Goal: Information Seeking & Learning: Learn about a topic

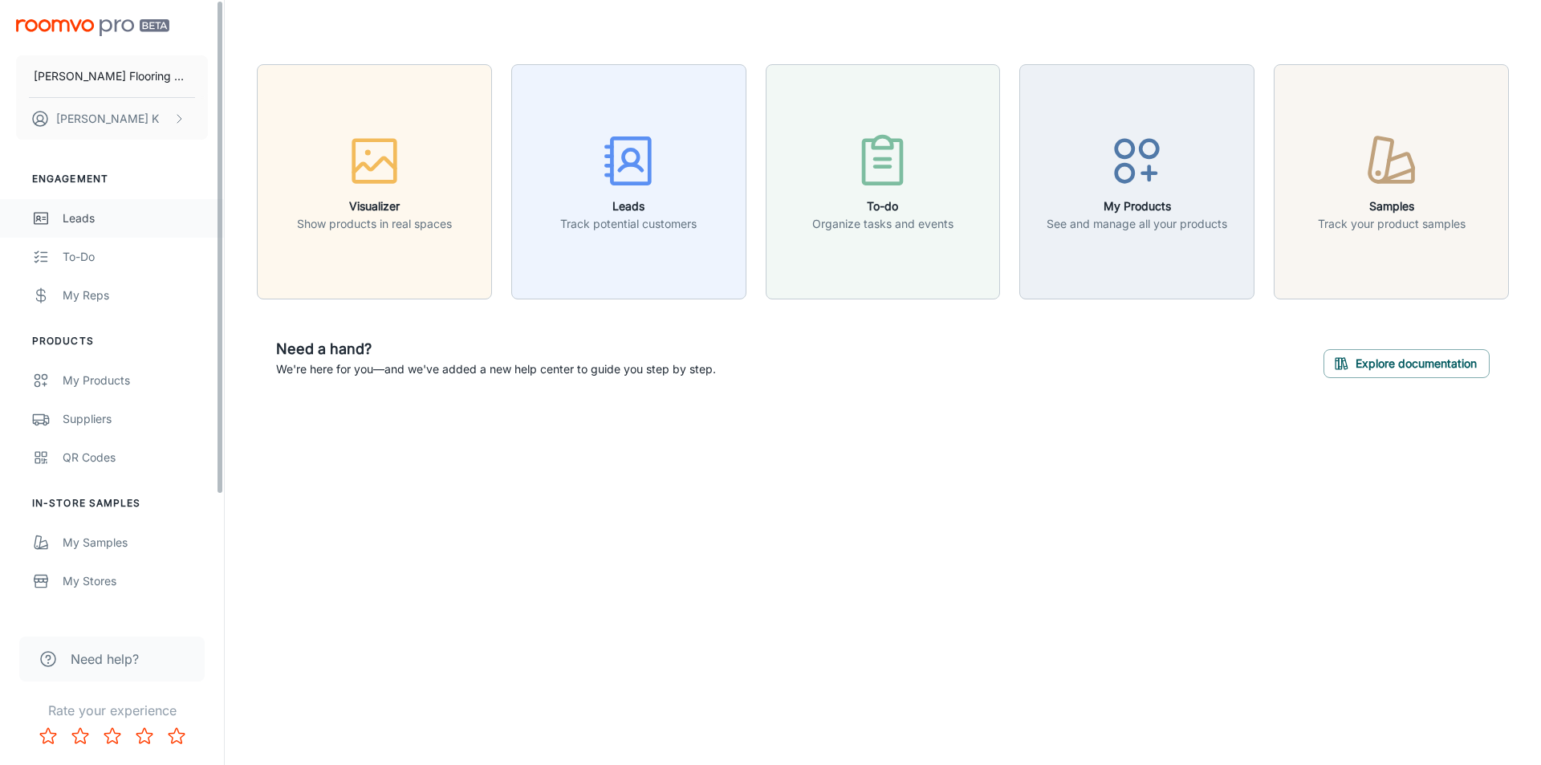
click at [91, 220] on div "Leads" at bounding box center [135, 218] width 145 height 18
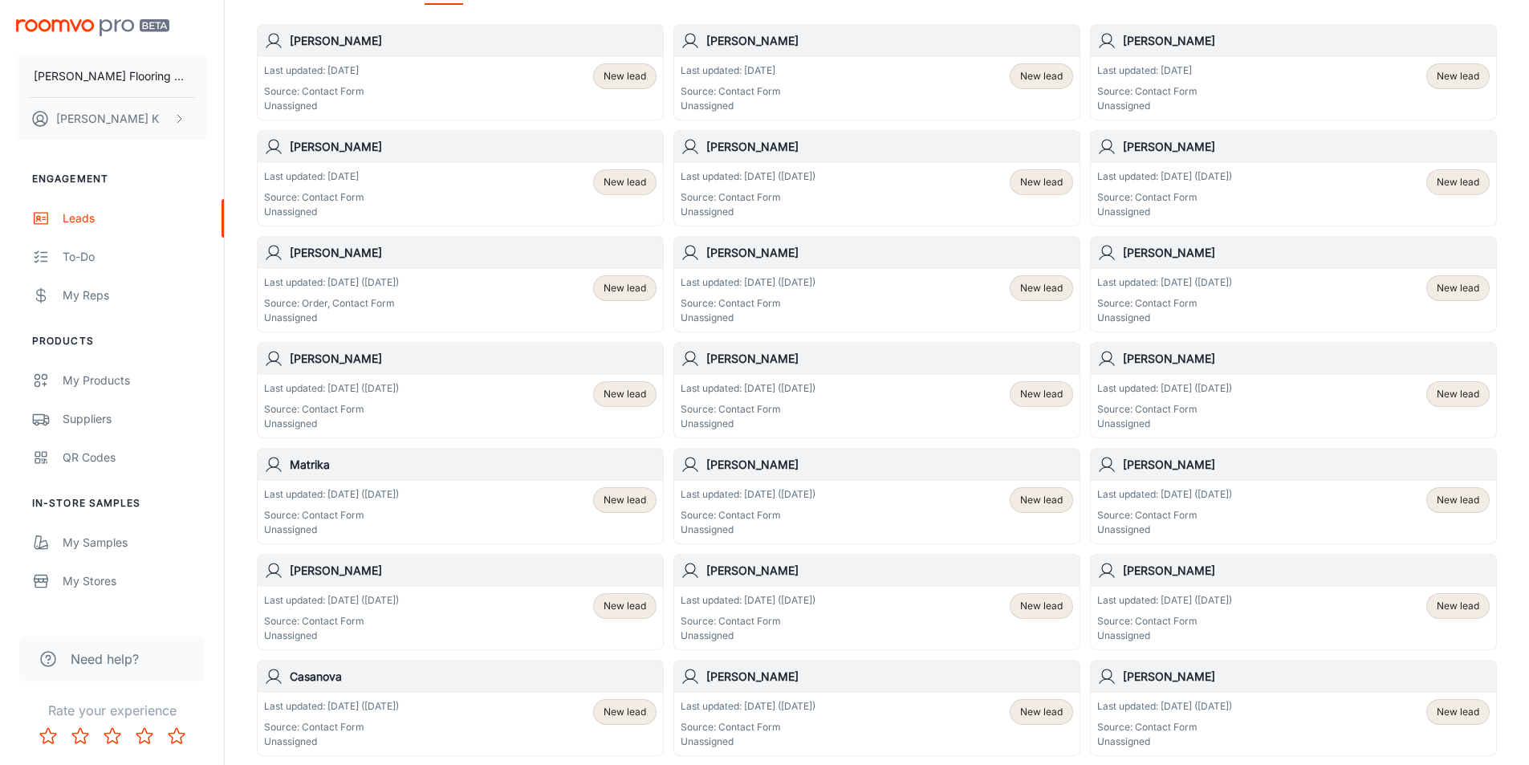
scroll to position [241, 0]
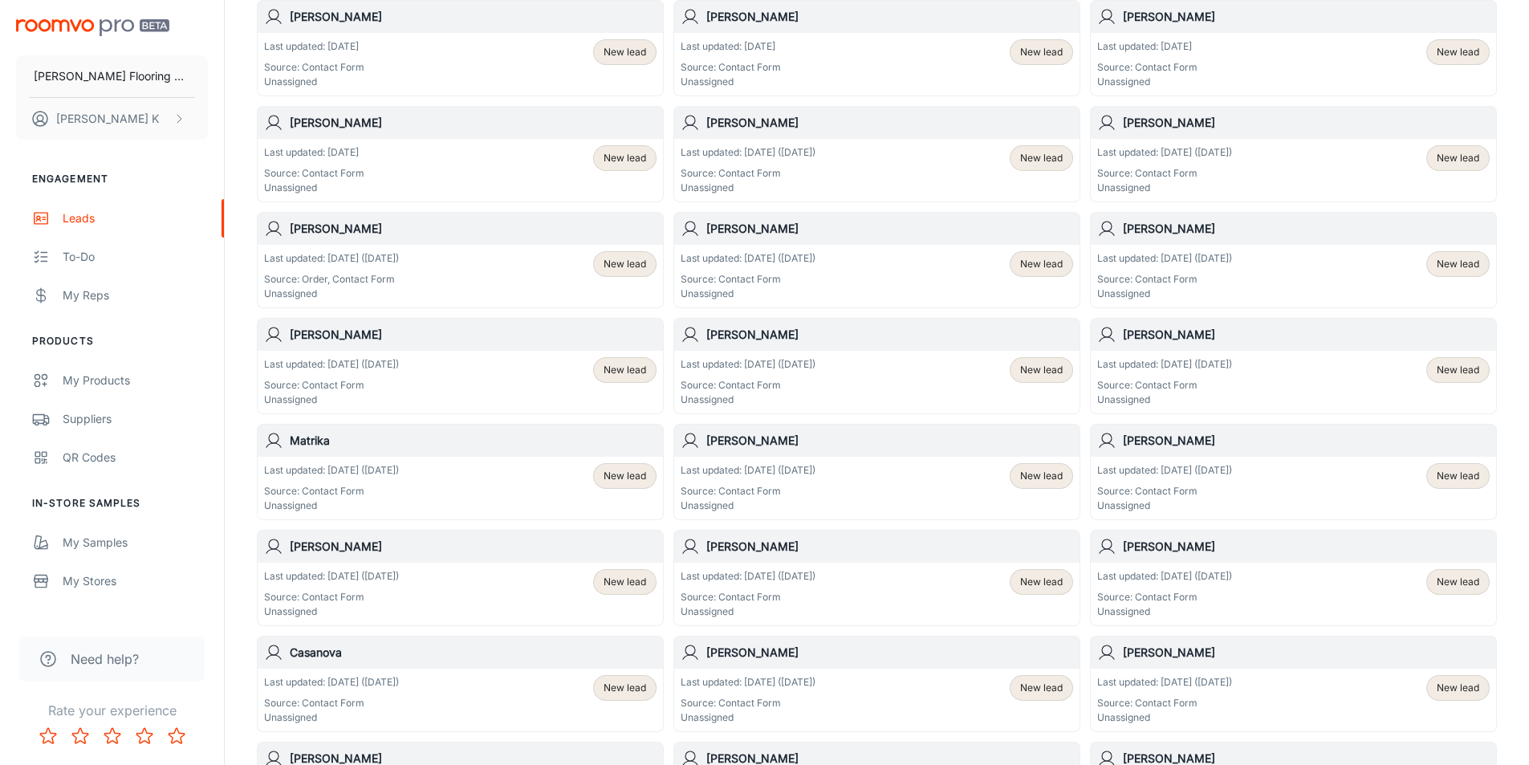
click at [737, 366] on p "Last updated: [DATE] ([DATE])" at bounding box center [747, 364] width 135 height 14
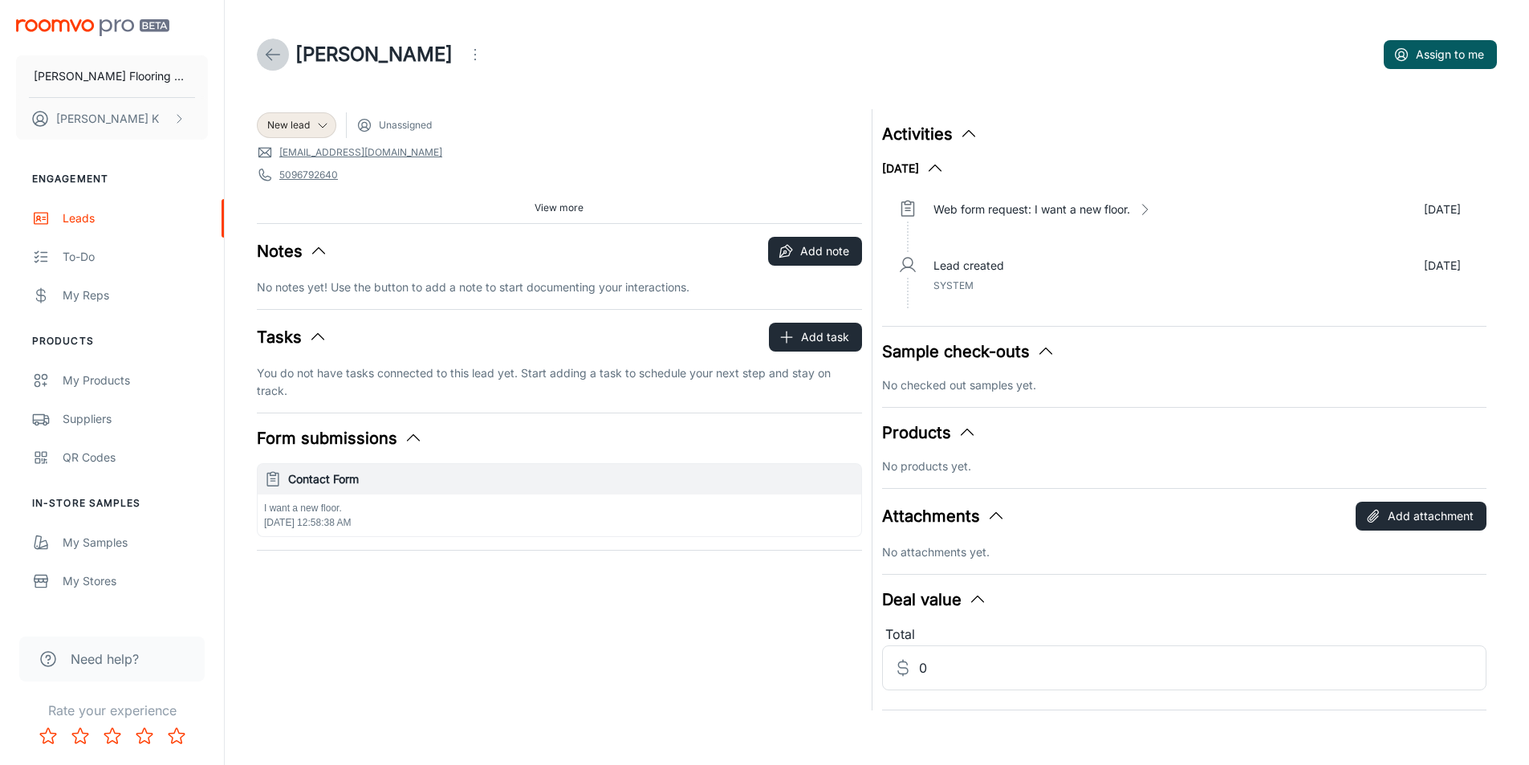
click at [262, 55] on link at bounding box center [273, 55] width 32 height 32
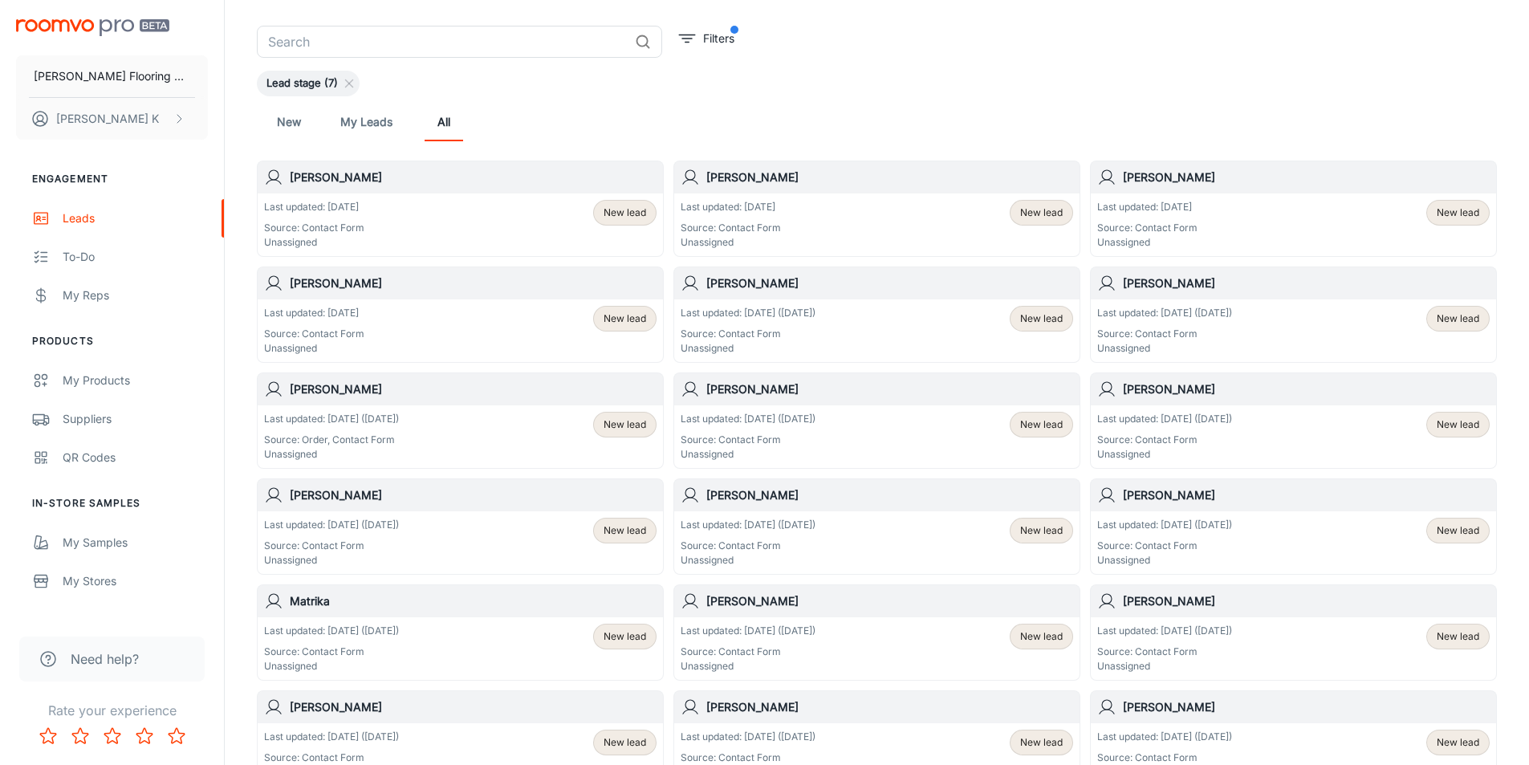
scroll to position [160, 0]
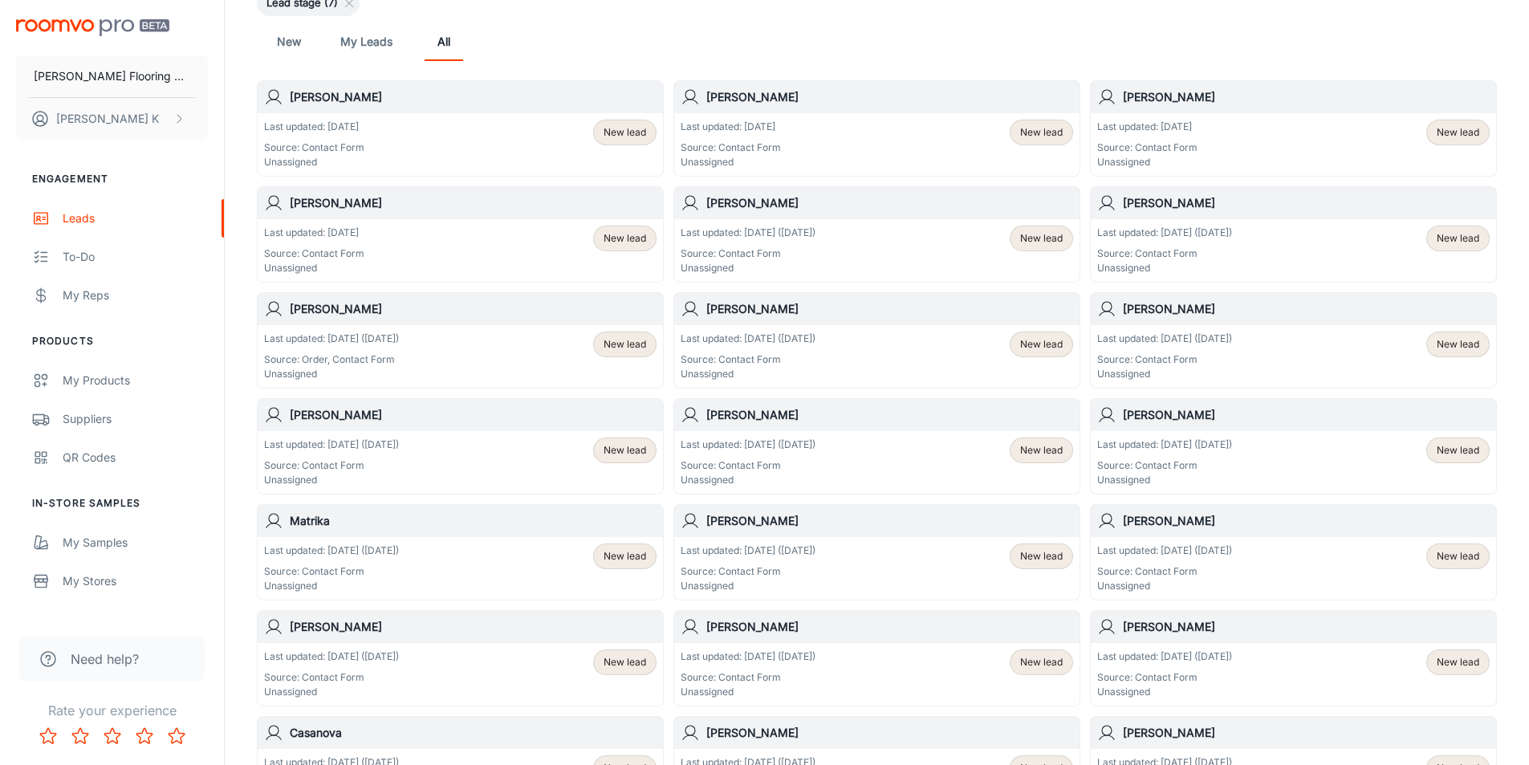
click at [1165, 427] on div "[PERSON_NAME]" at bounding box center [1292, 415] width 405 height 32
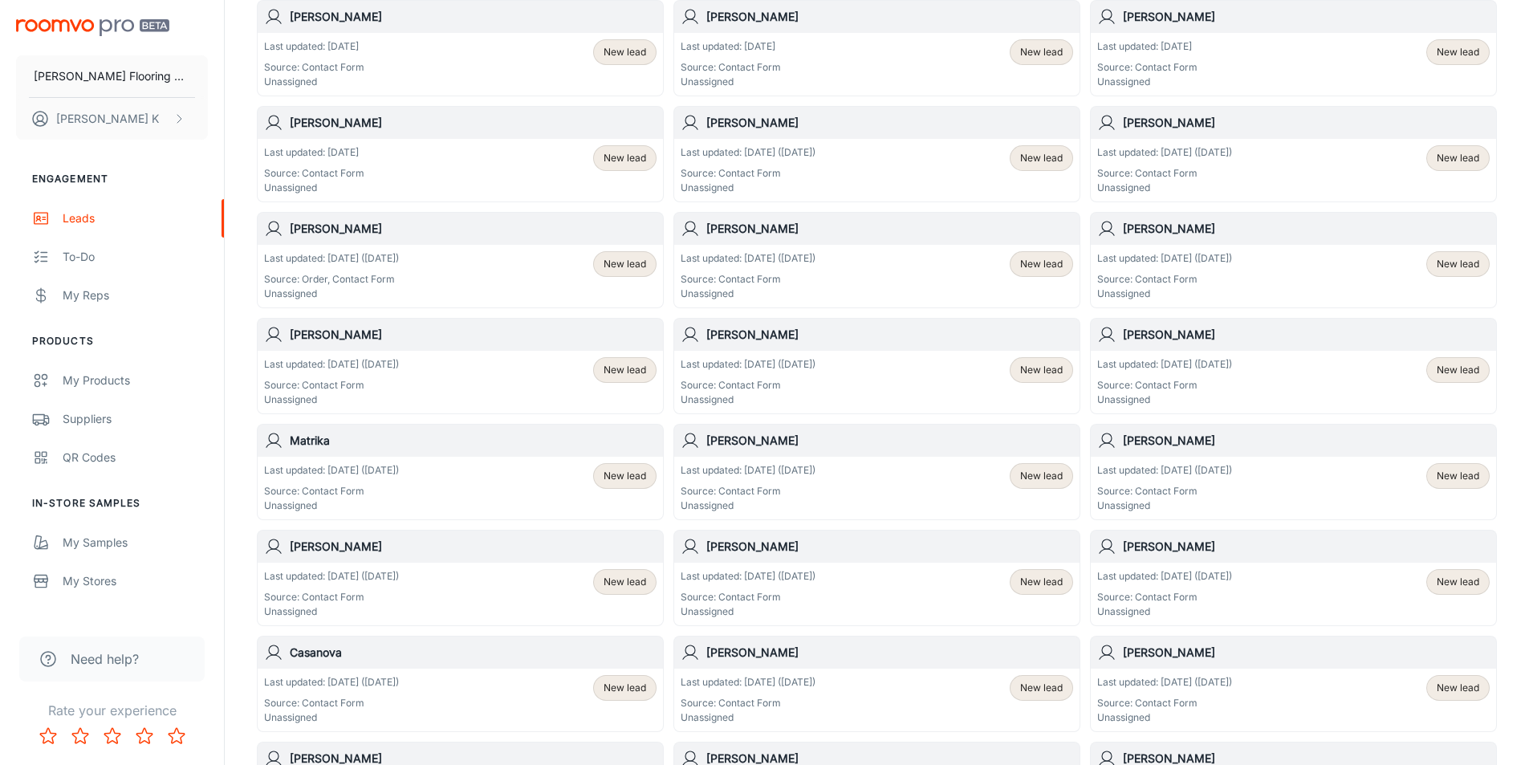
click at [457, 474] on div "Last updated: [DATE] ([DATE]) Source: Contact Form Unassigned New lead" at bounding box center [460, 488] width 392 height 50
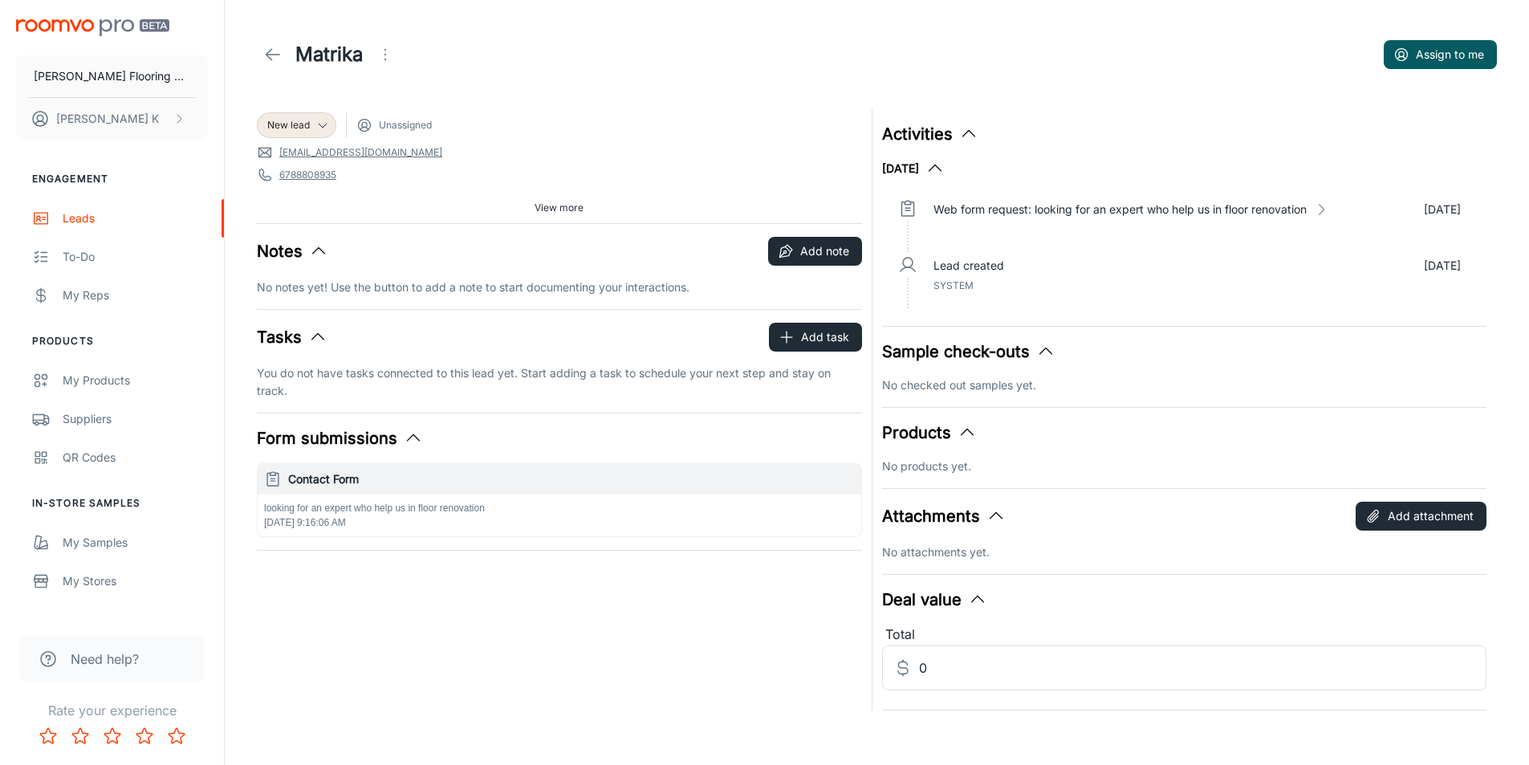
click at [265, 51] on icon at bounding box center [272, 54] width 19 height 19
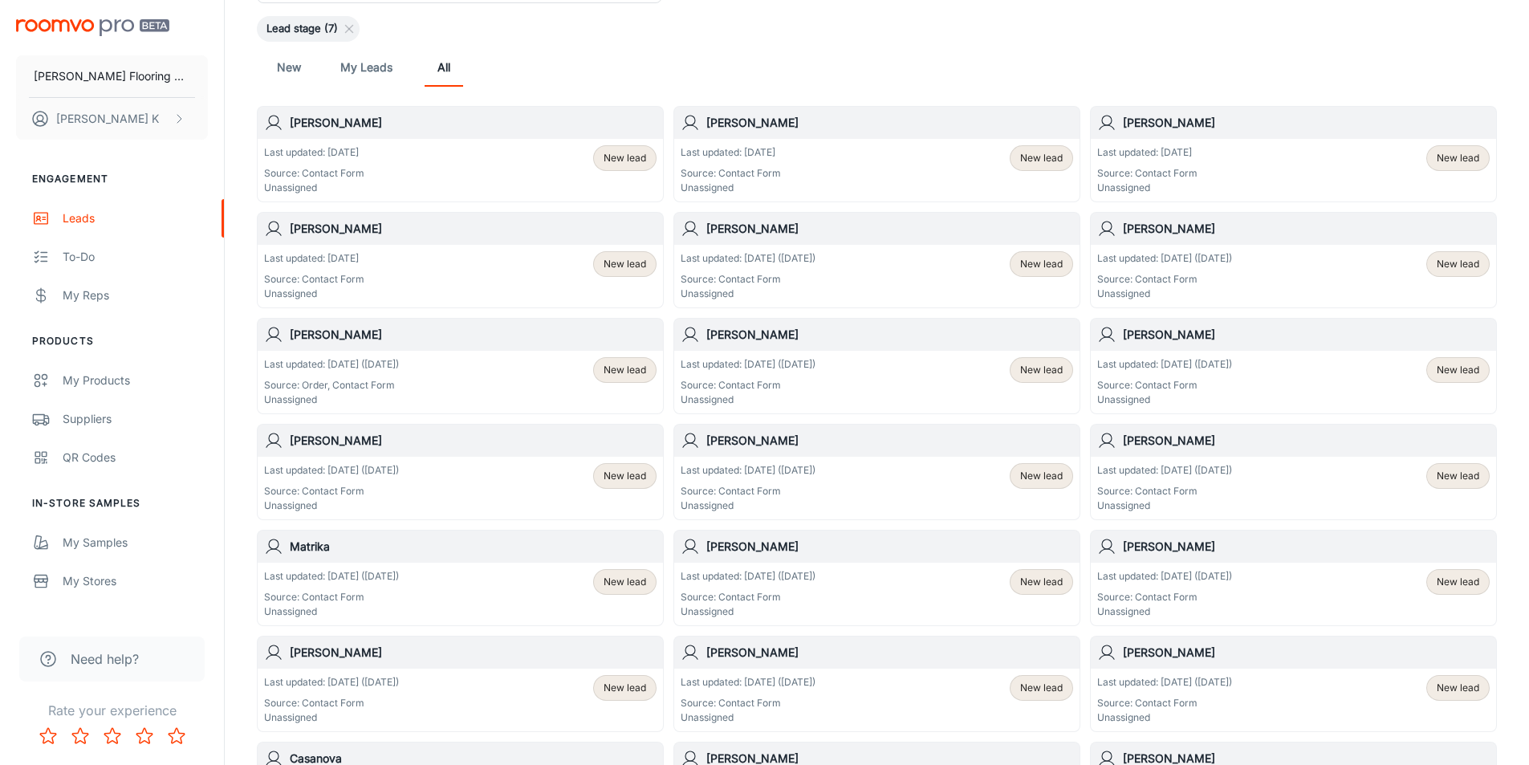
scroll to position [241, 0]
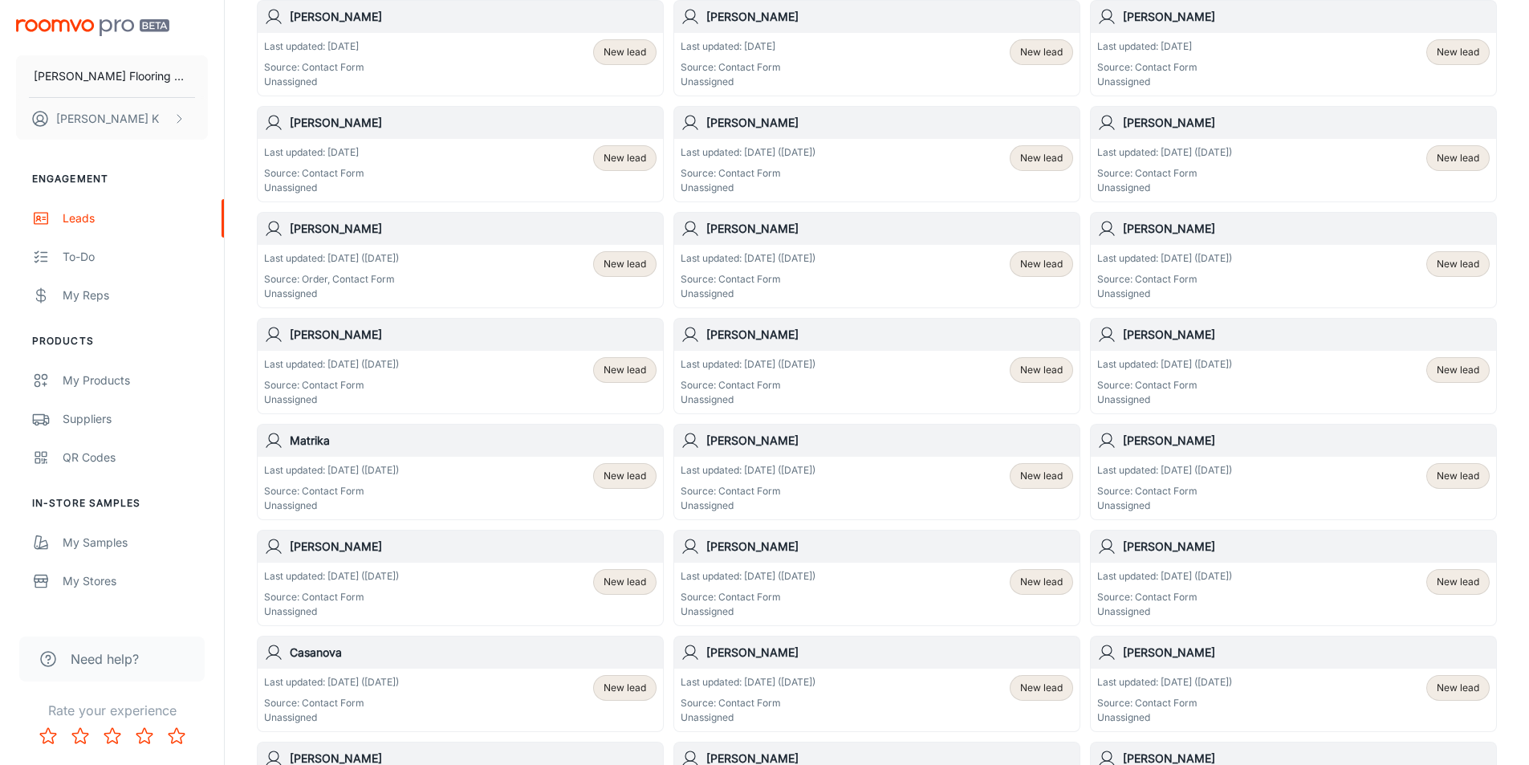
click at [769, 464] on p "Last updated: [DATE] ([DATE])" at bounding box center [747, 470] width 135 height 14
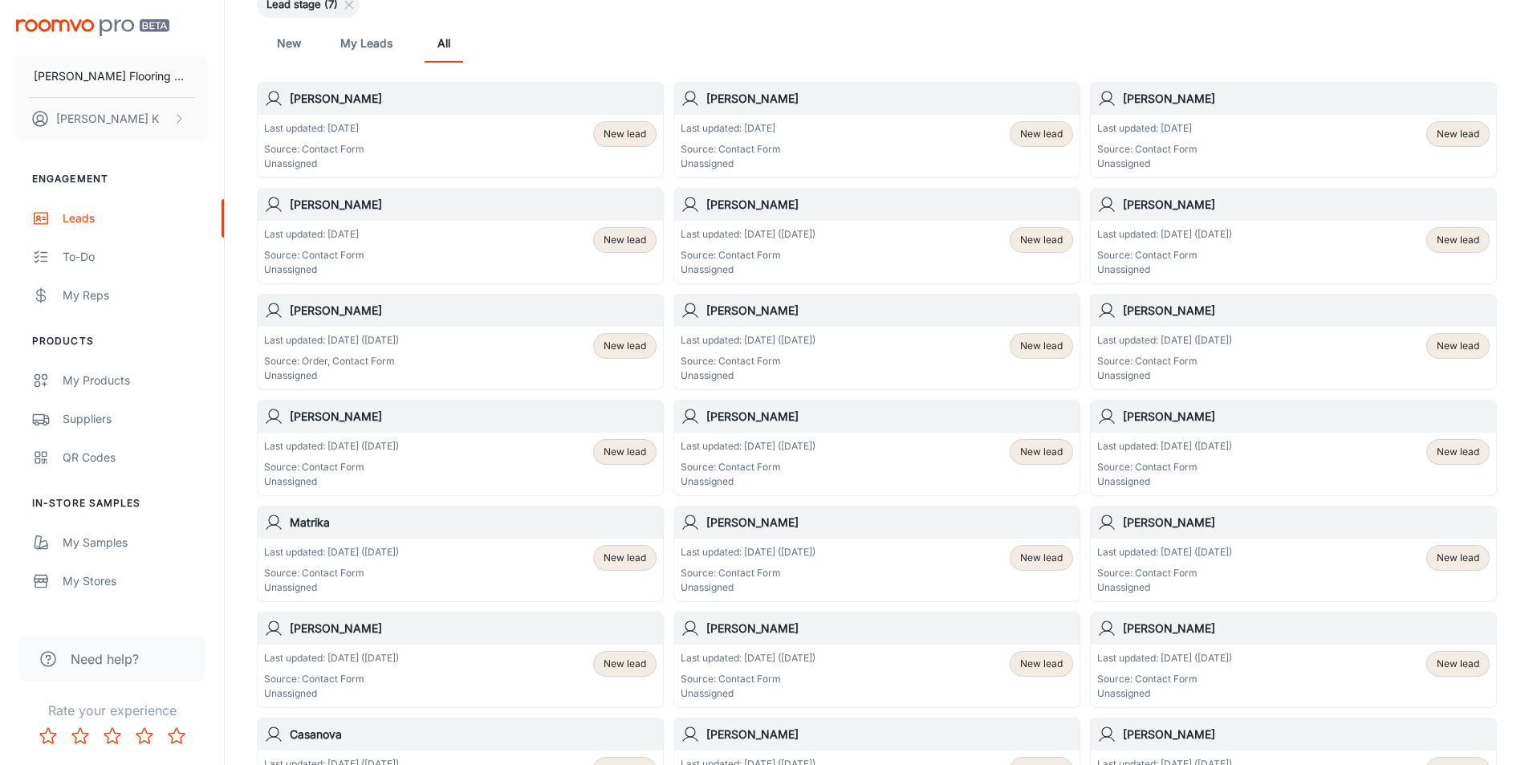
scroll to position [160, 0]
click at [341, 522] on h6 "Matrika" at bounding box center [473, 521] width 367 height 18
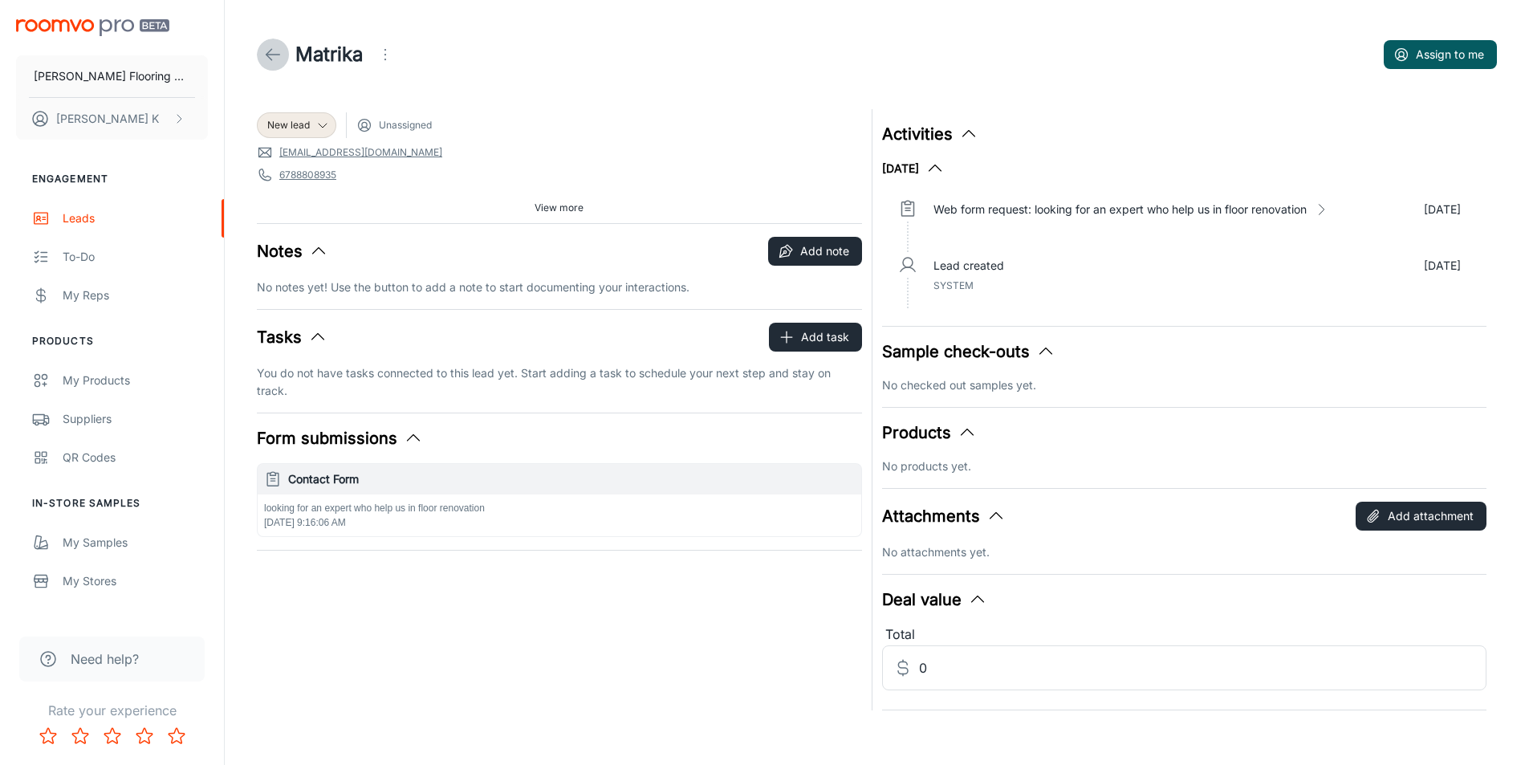
click at [270, 55] on line at bounding box center [273, 55] width 14 height 0
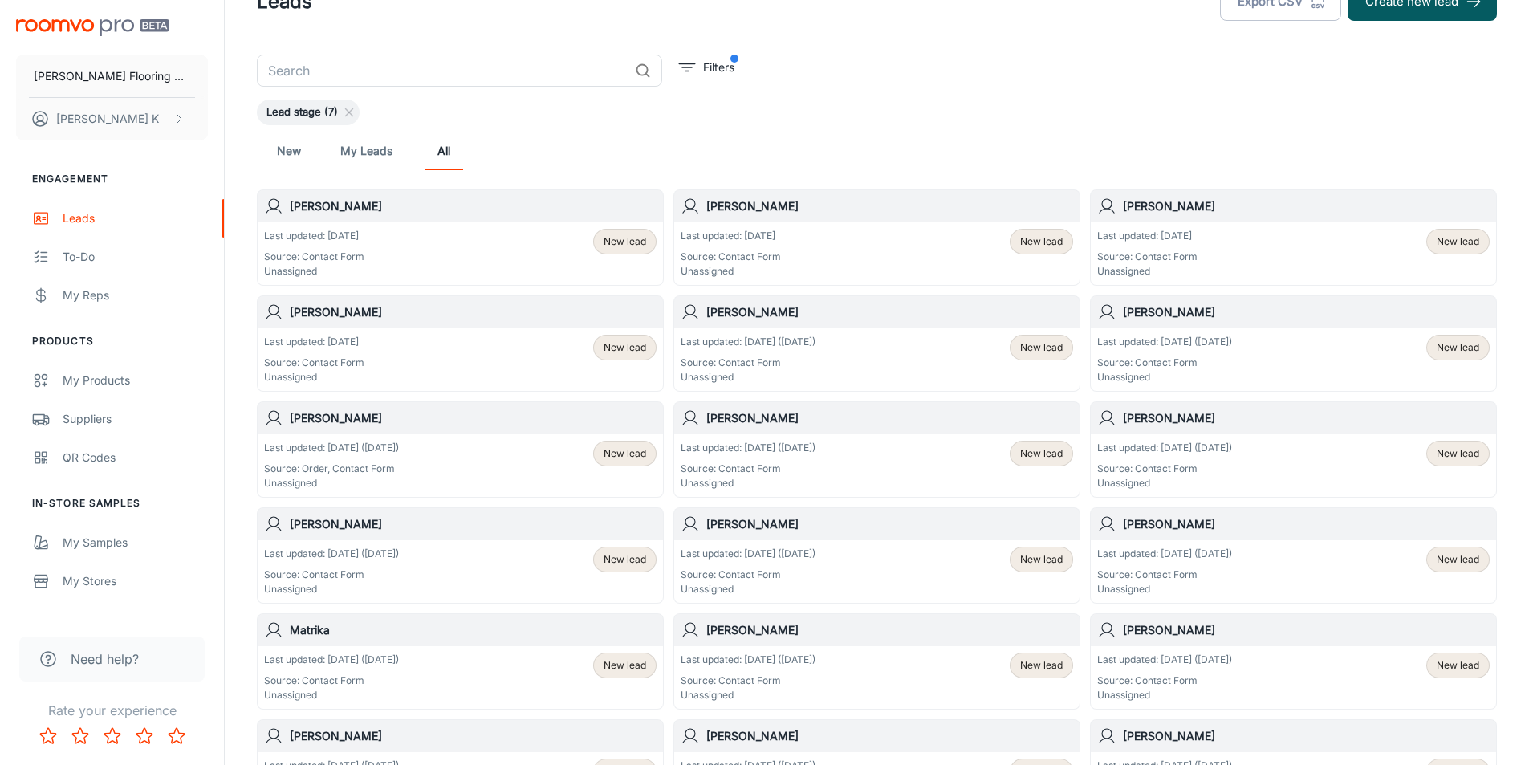
scroll to position [80, 0]
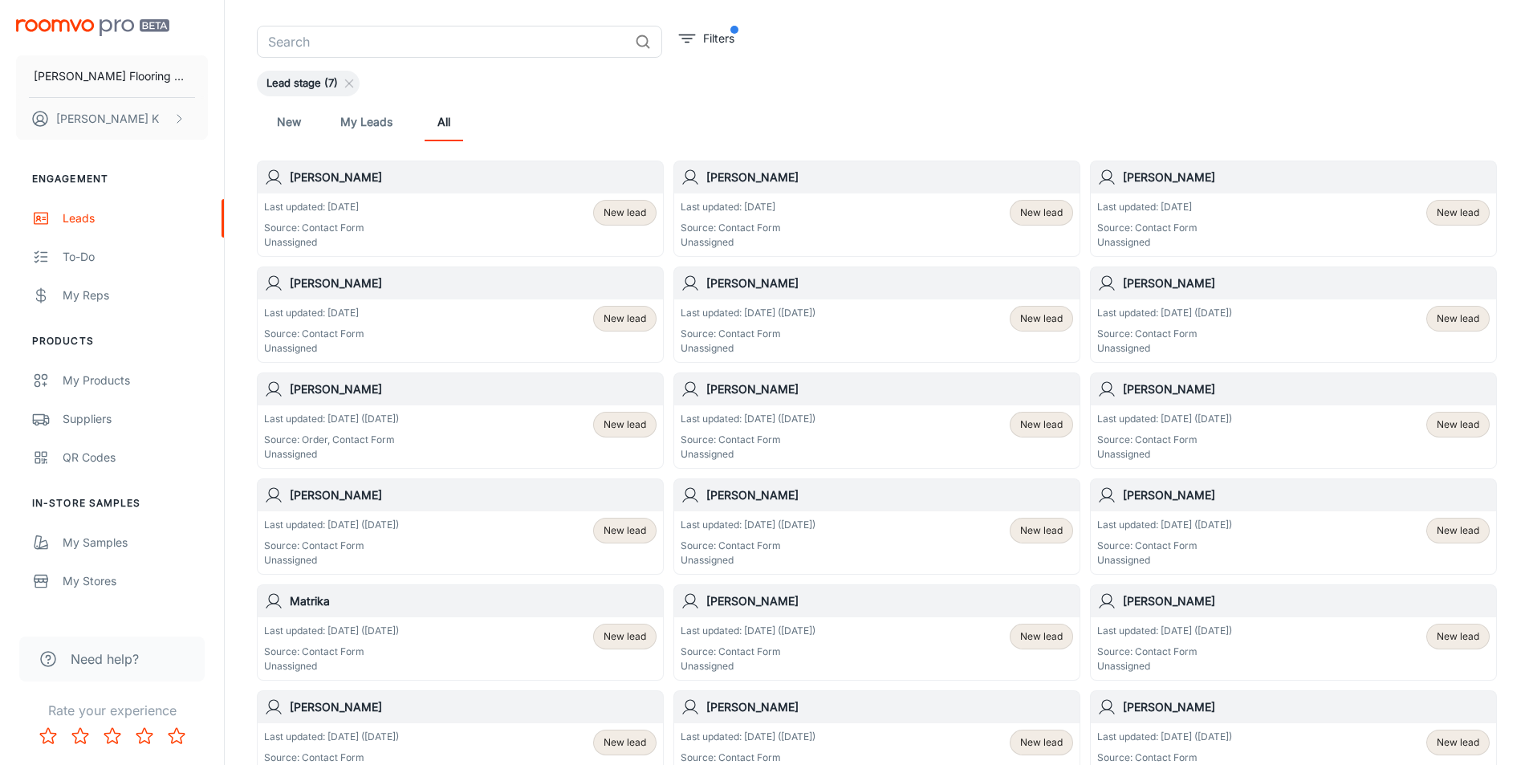
click at [1178, 510] on div "[PERSON_NAME]" at bounding box center [1292, 495] width 405 height 32
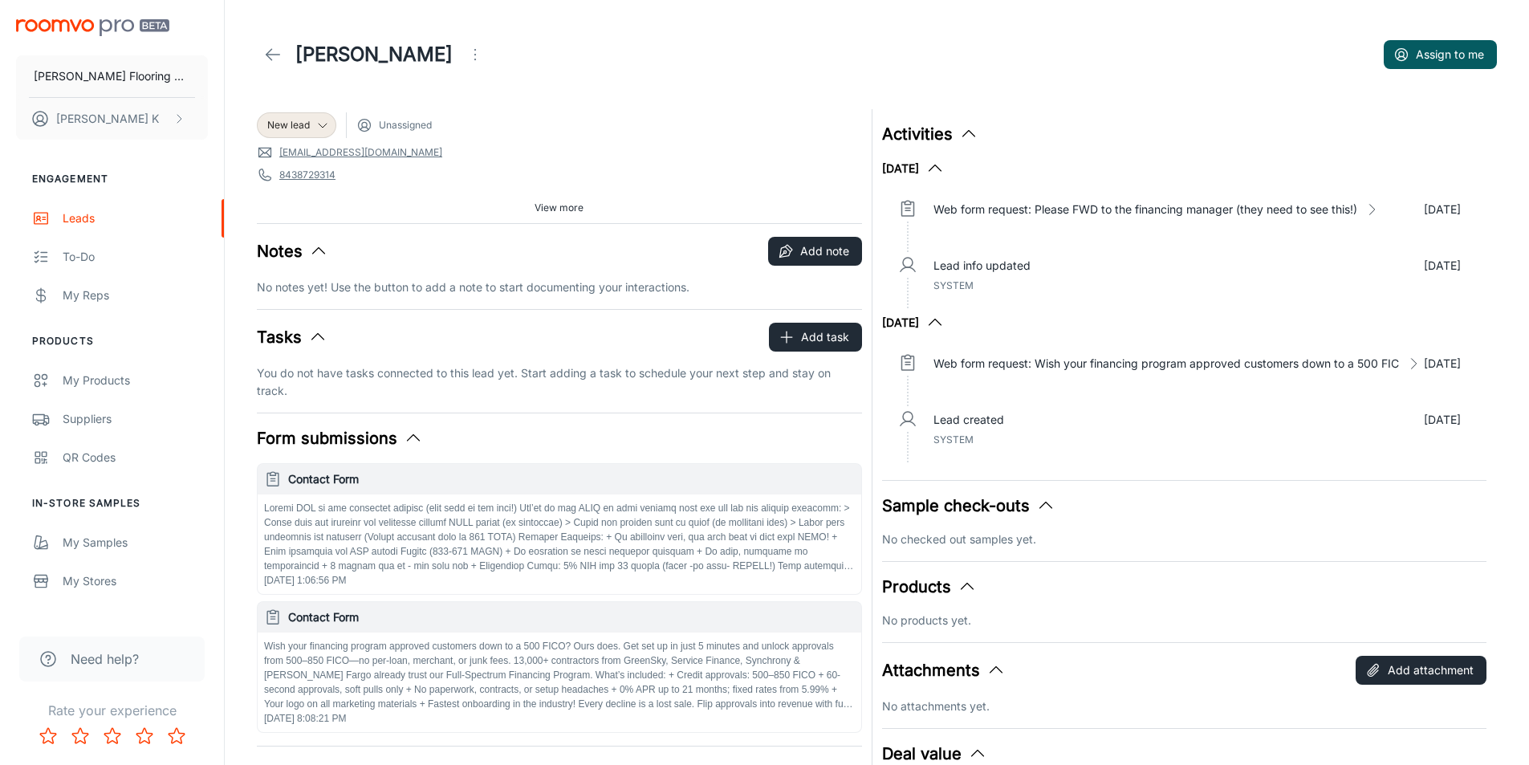
click at [280, 56] on icon at bounding box center [272, 54] width 19 height 19
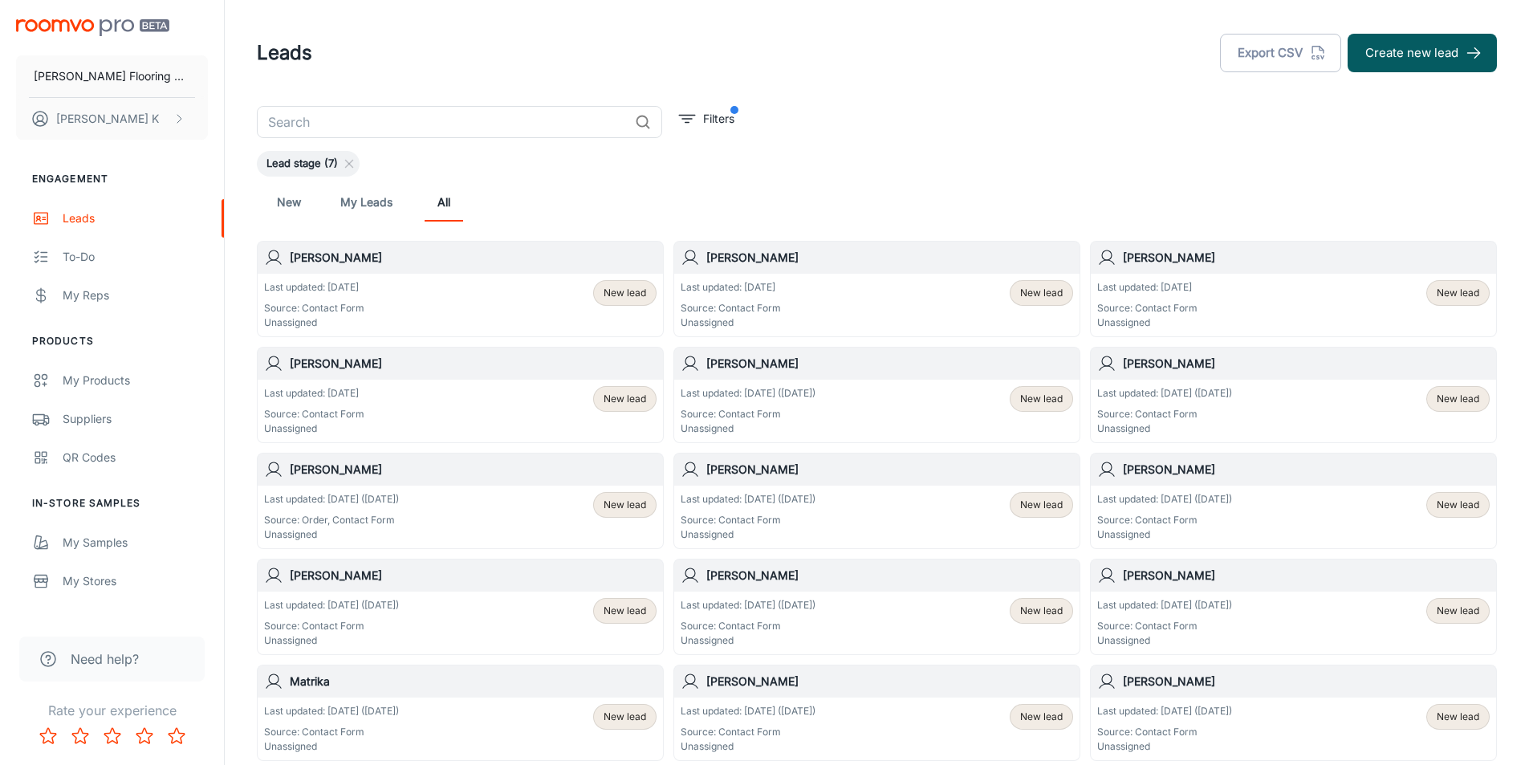
click at [730, 584] on div "[PERSON_NAME]" at bounding box center [876, 575] width 405 height 32
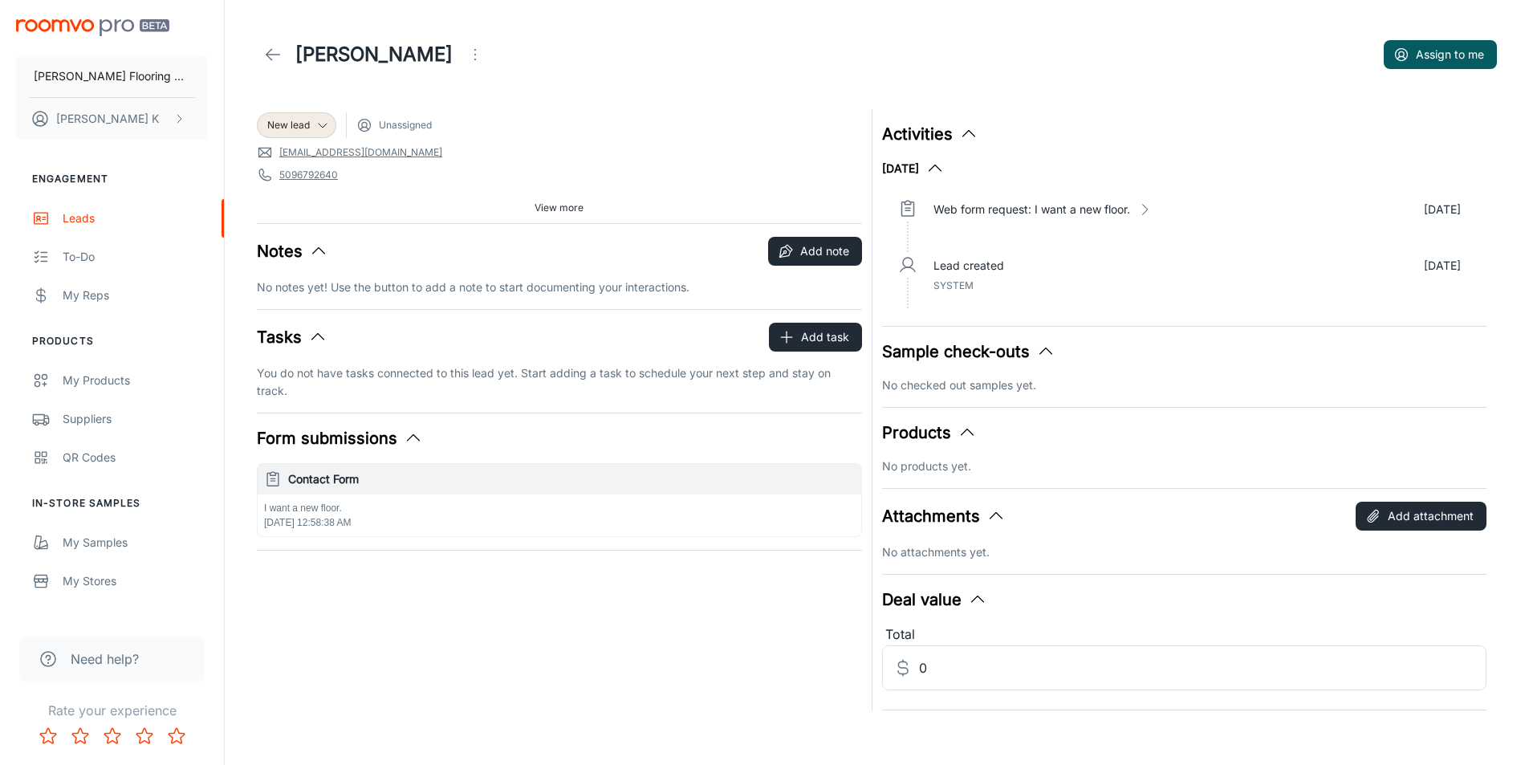
click at [255, 56] on header "[PERSON_NAME] Assign to me" at bounding box center [877, 54] width 1278 height 109
click at [271, 53] on icon at bounding box center [272, 54] width 19 height 19
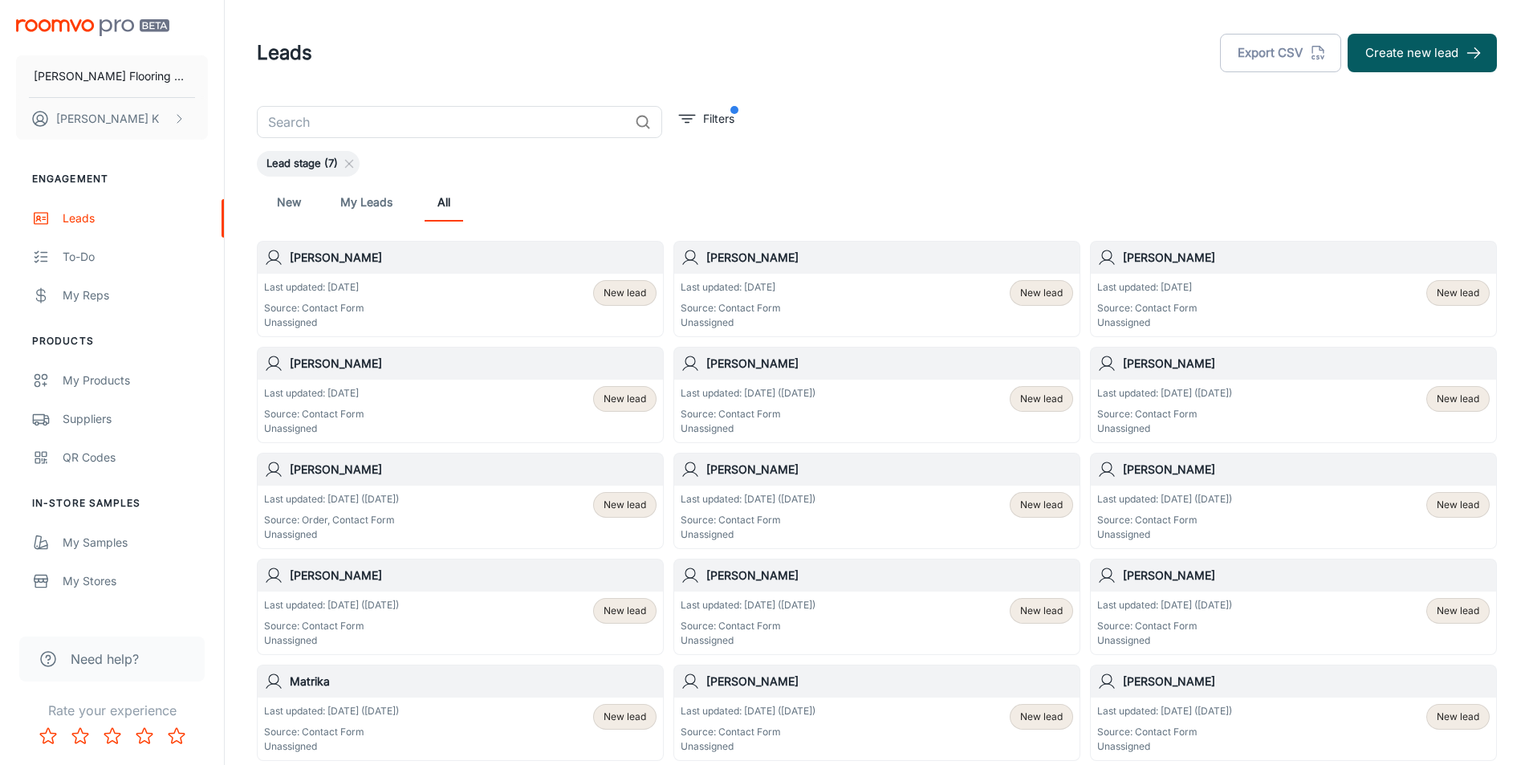
click at [359, 578] on h6 "[PERSON_NAME]" at bounding box center [473, 575] width 367 height 18
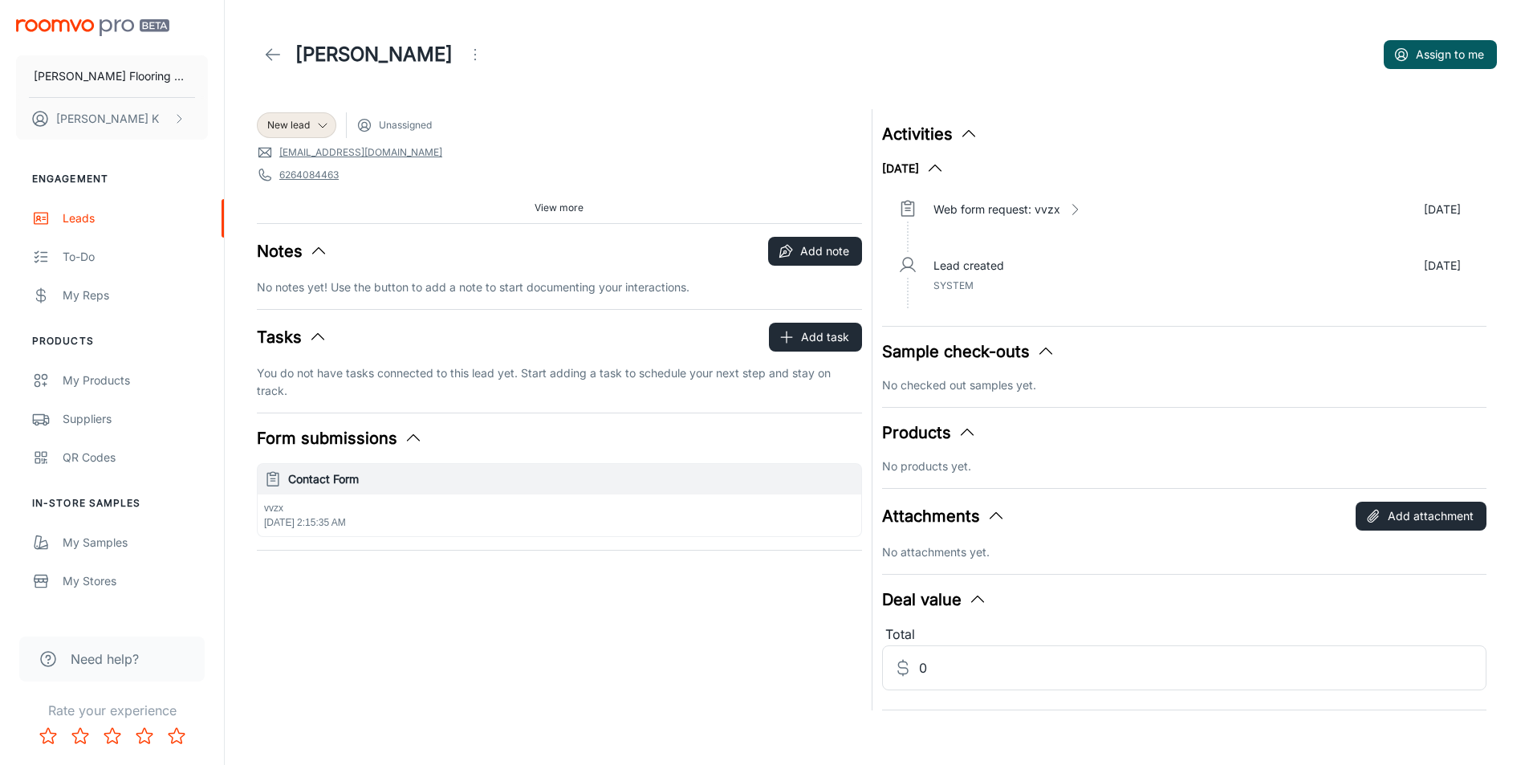
click at [273, 50] on icon at bounding box center [272, 54] width 19 height 19
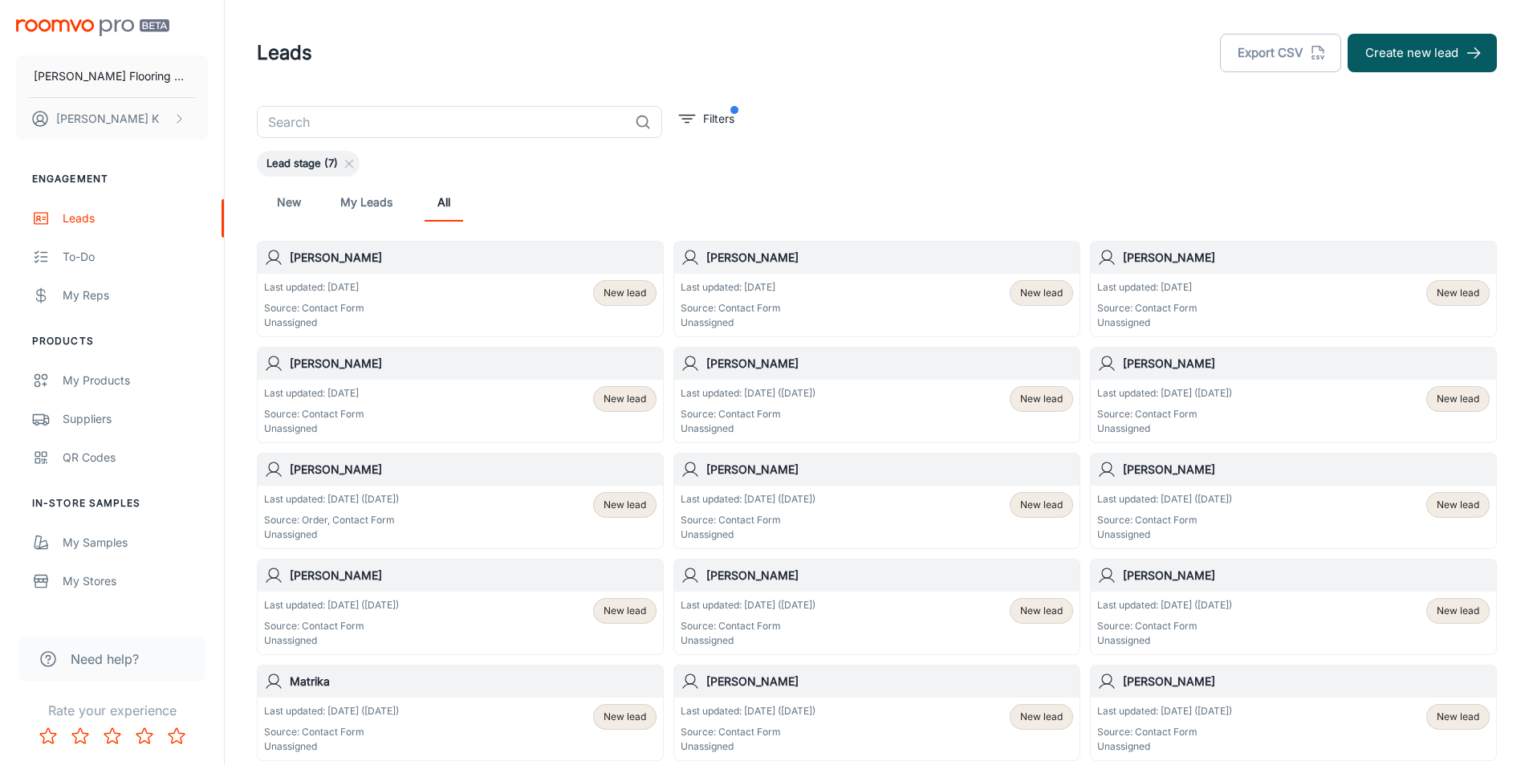
click at [1143, 489] on div "Last updated: [DATE] ([DATE]) Source: Contact Form Unassigned New lead" at bounding box center [1292, 516] width 405 height 63
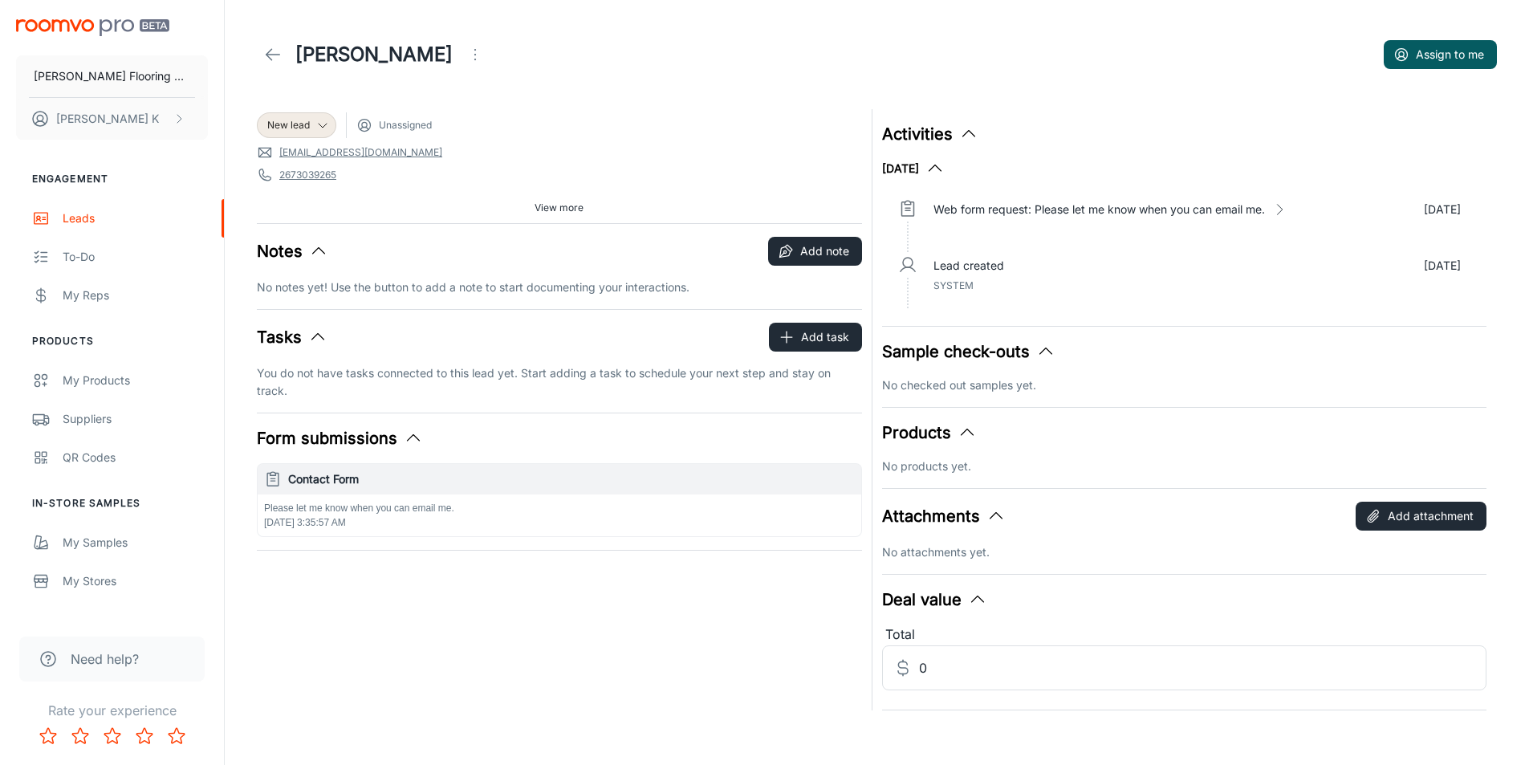
click at [255, 50] on header "[PERSON_NAME] Assign to me" at bounding box center [877, 54] width 1278 height 109
click at [266, 55] on polyline at bounding box center [269, 54] width 6 height 11
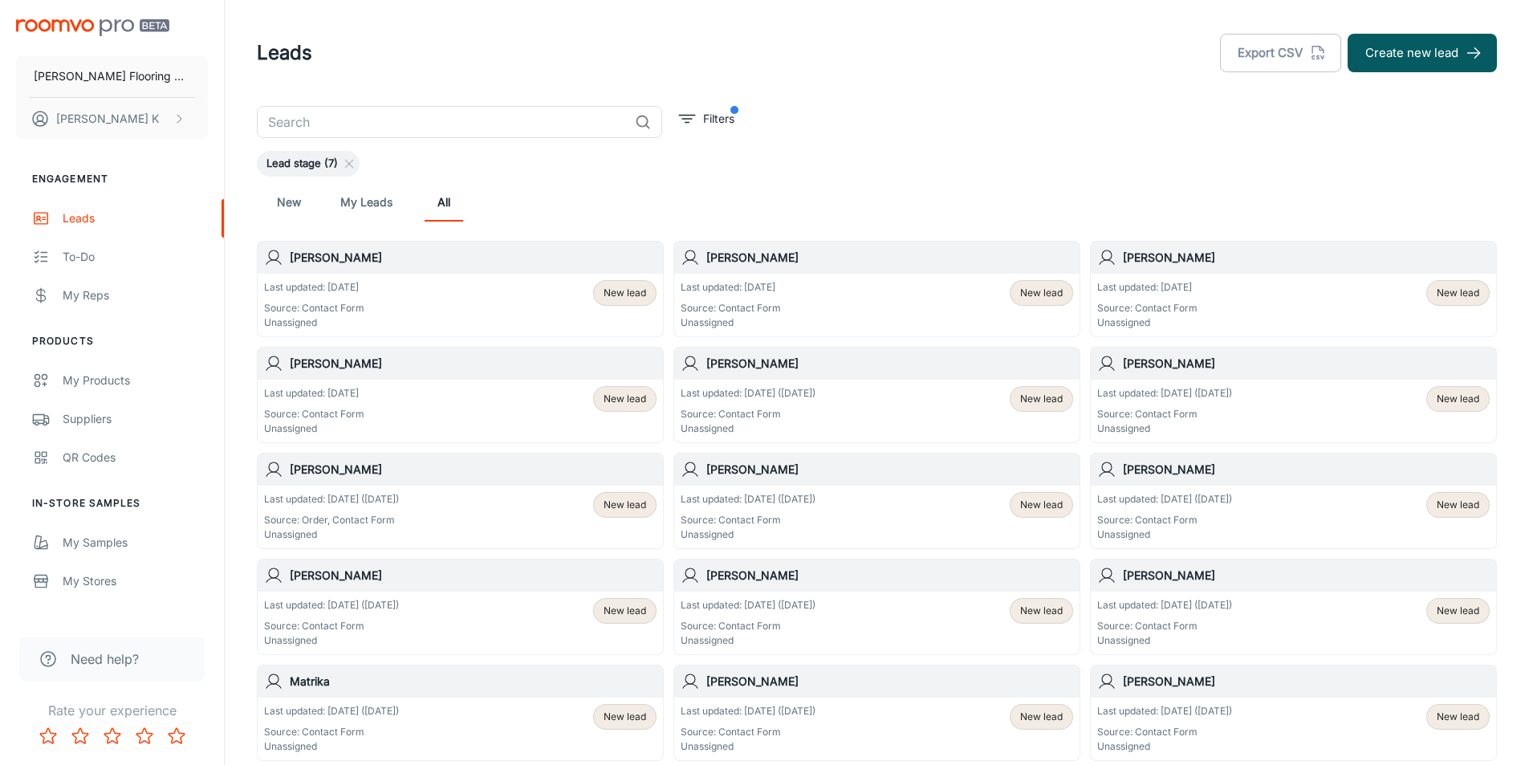
click at [710, 472] on h6 "[PERSON_NAME]" at bounding box center [889, 470] width 367 height 18
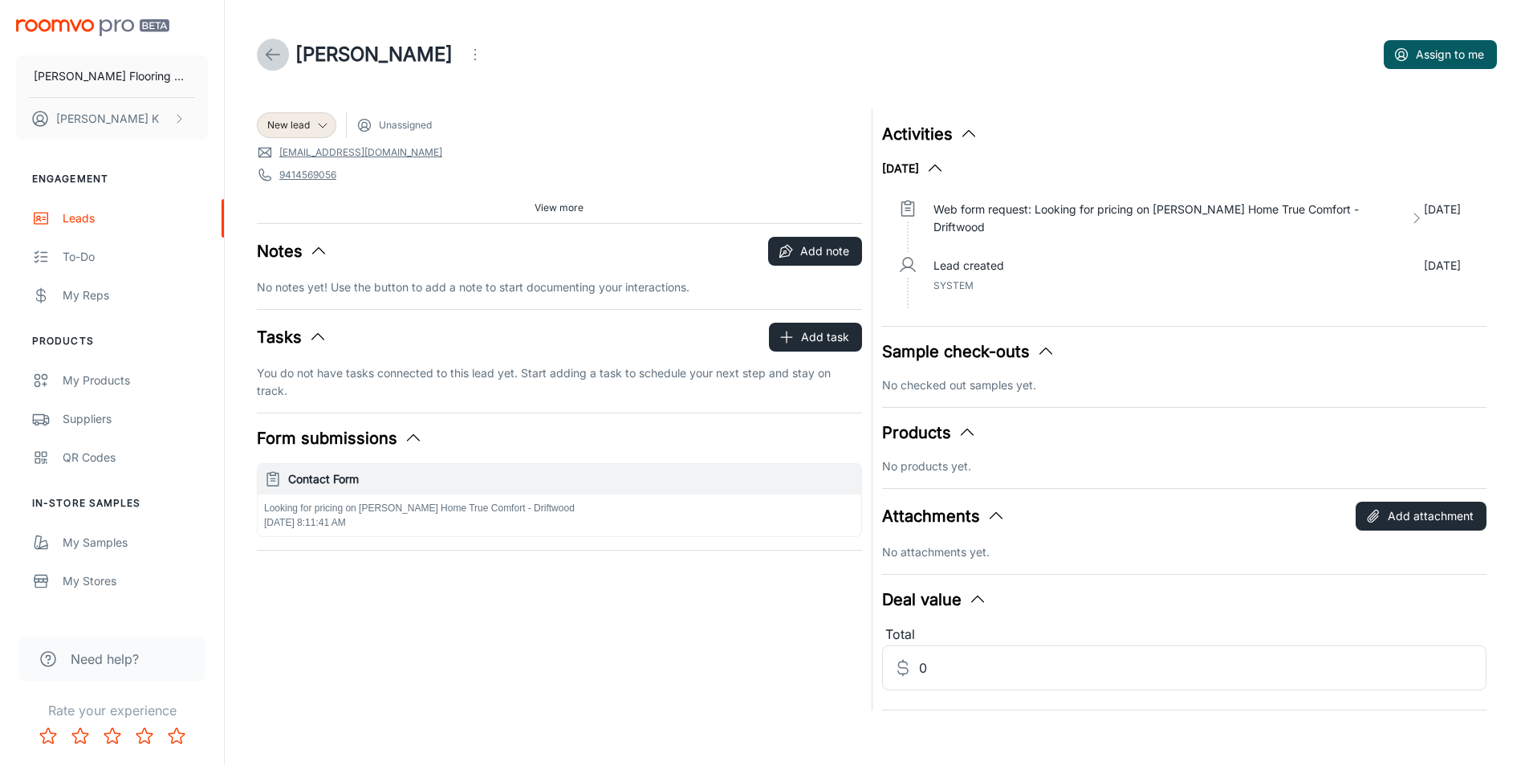
click at [280, 61] on icon at bounding box center [272, 54] width 19 height 19
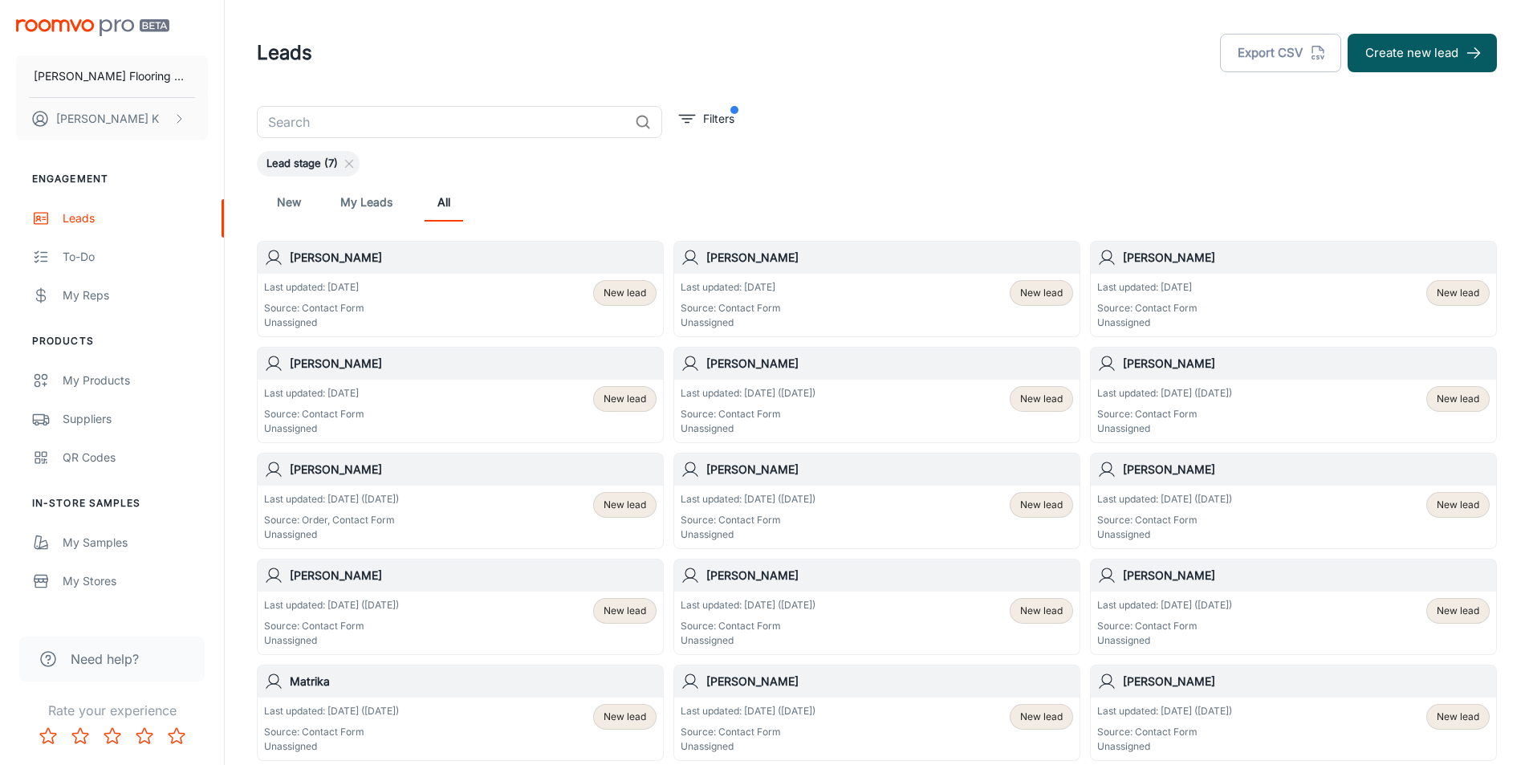
click at [317, 465] on h6 "[PERSON_NAME]" at bounding box center [473, 470] width 367 height 18
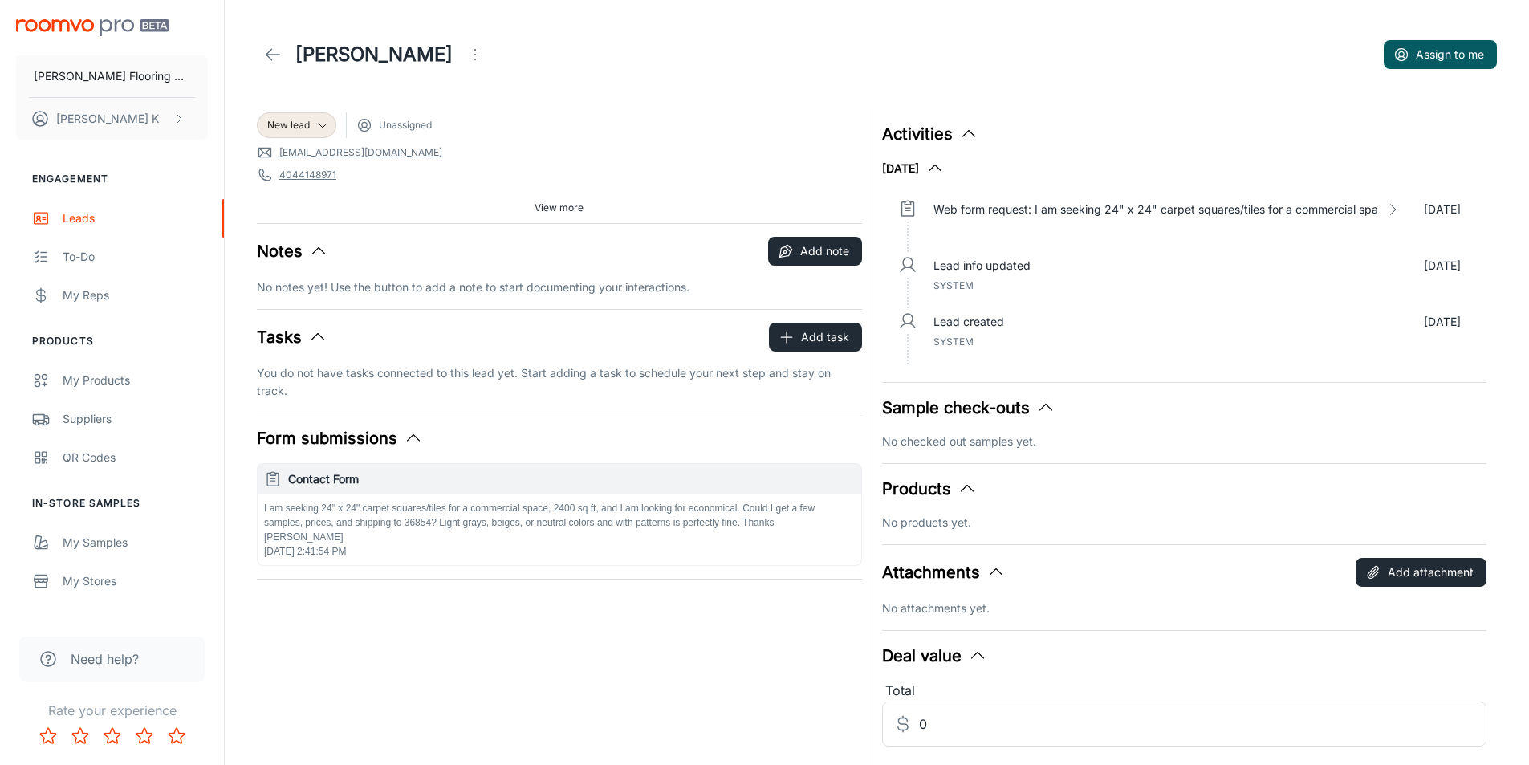
click at [266, 49] on icon at bounding box center [272, 54] width 19 height 19
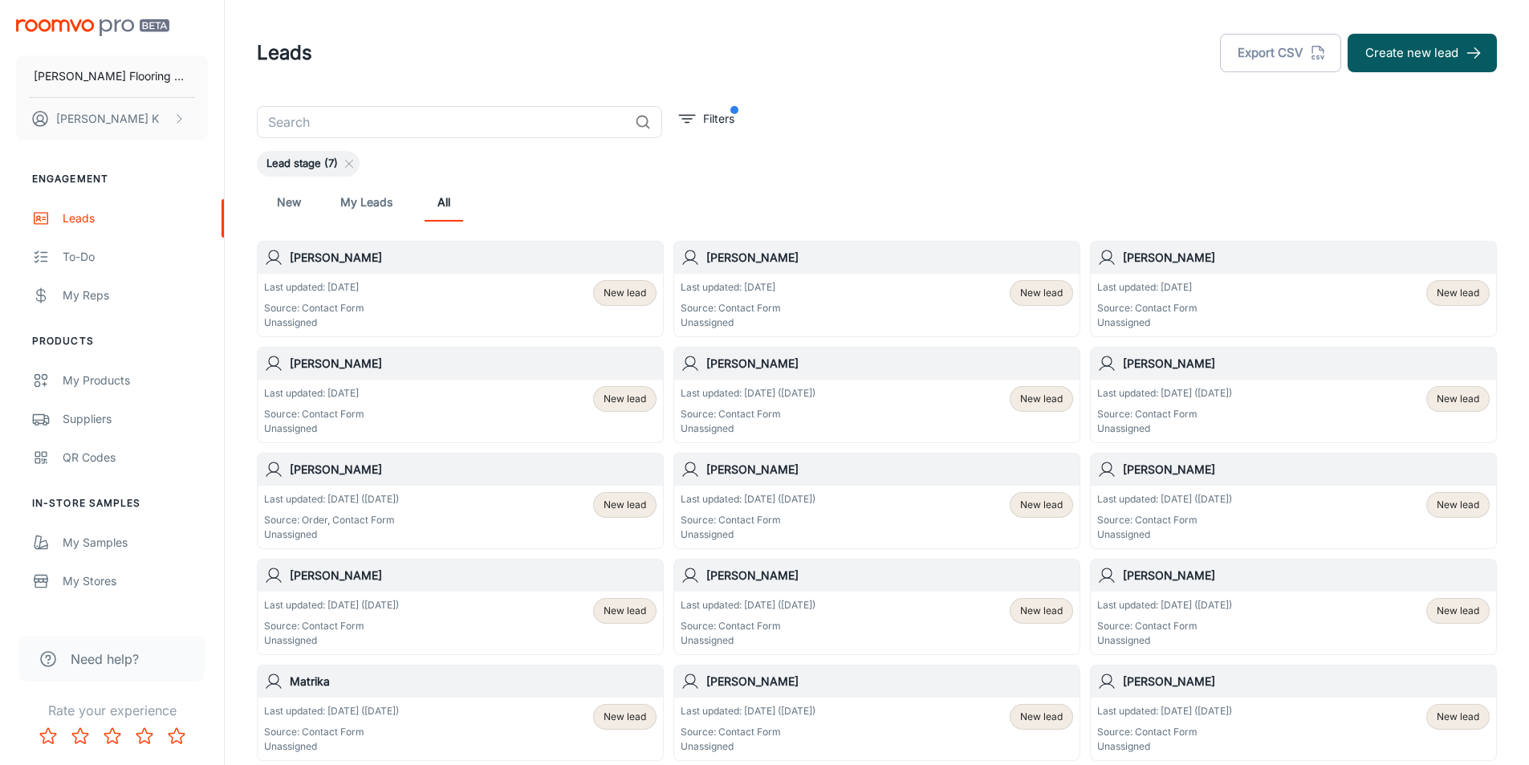
click at [1170, 401] on div "Last updated: [DATE] ([DATE]) Source: Contact Form Unassigned" at bounding box center [1164, 411] width 135 height 50
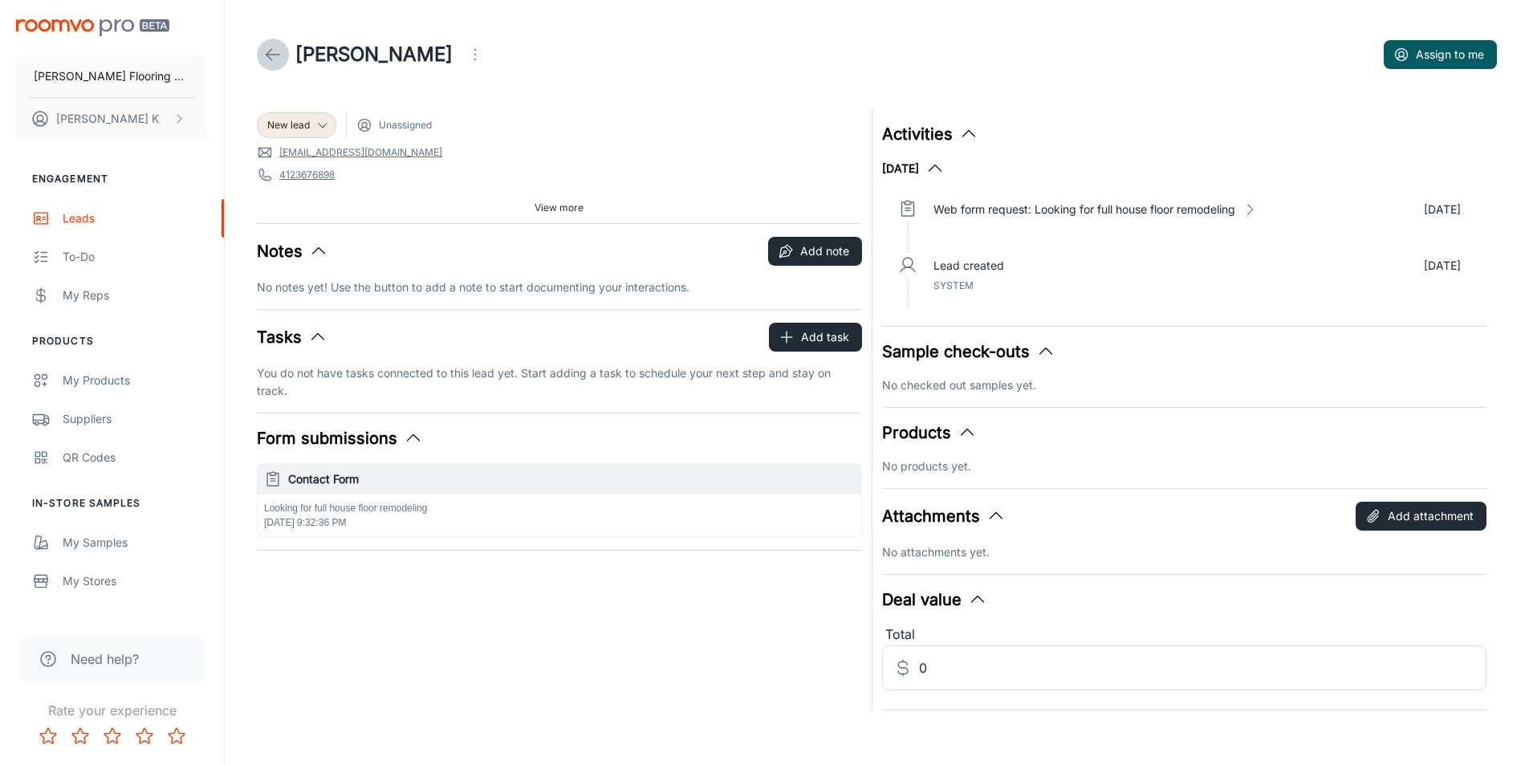
click at [266, 49] on icon at bounding box center [272, 54] width 19 height 19
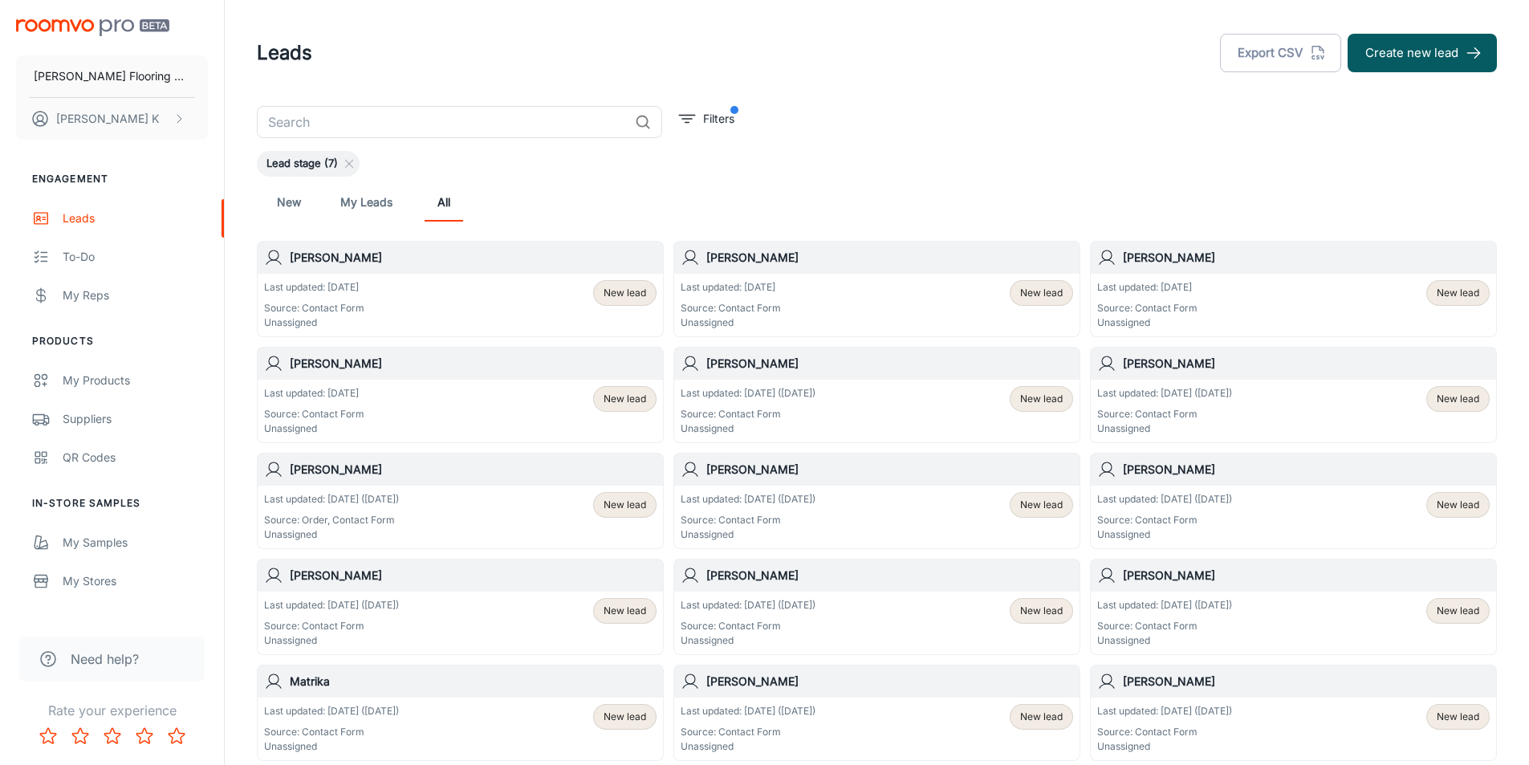
click at [773, 368] on h6 "[PERSON_NAME]" at bounding box center [889, 364] width 367 height 18
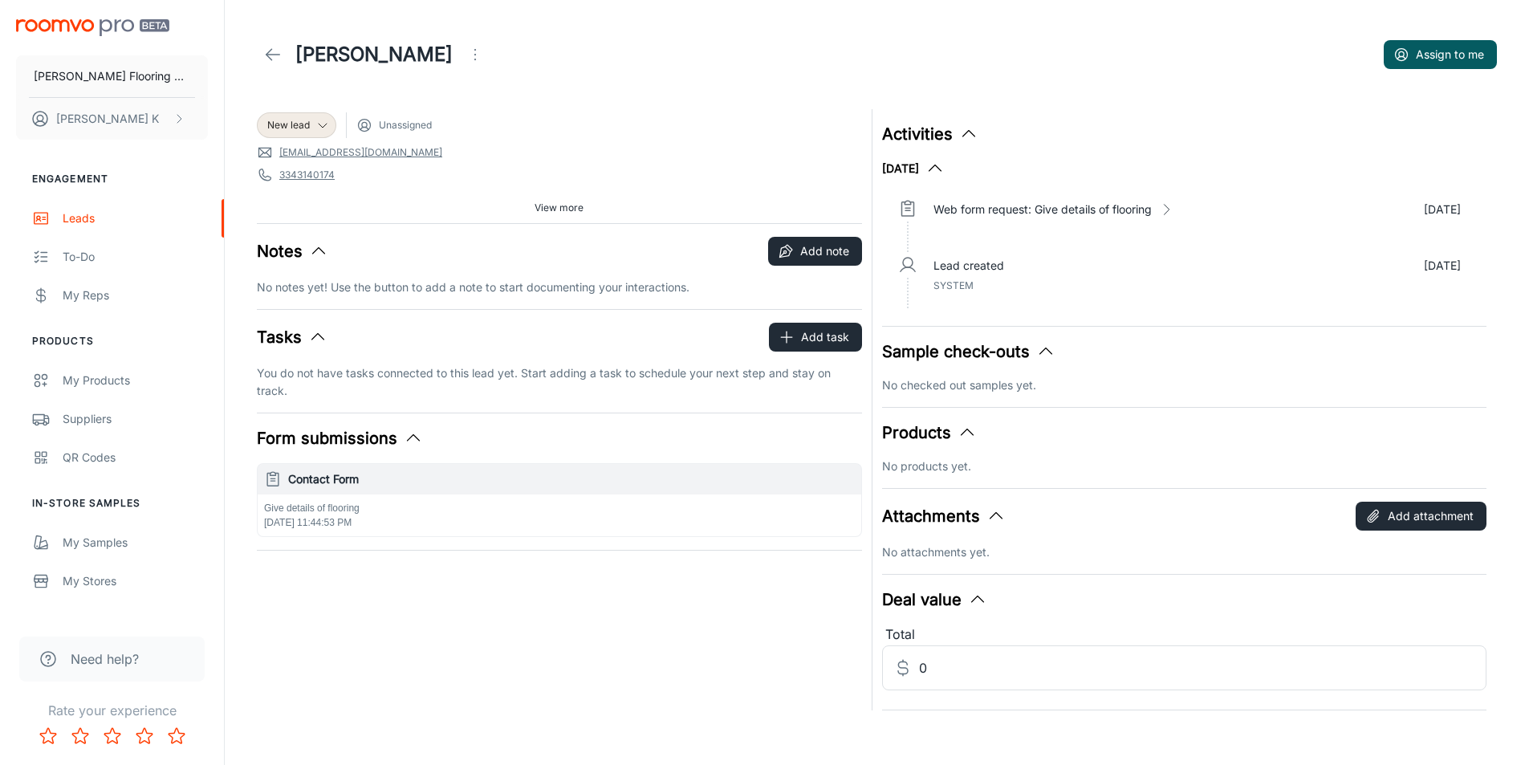
click at [267, 49] on icon at bounding box center [272, 54] width 19 height 19
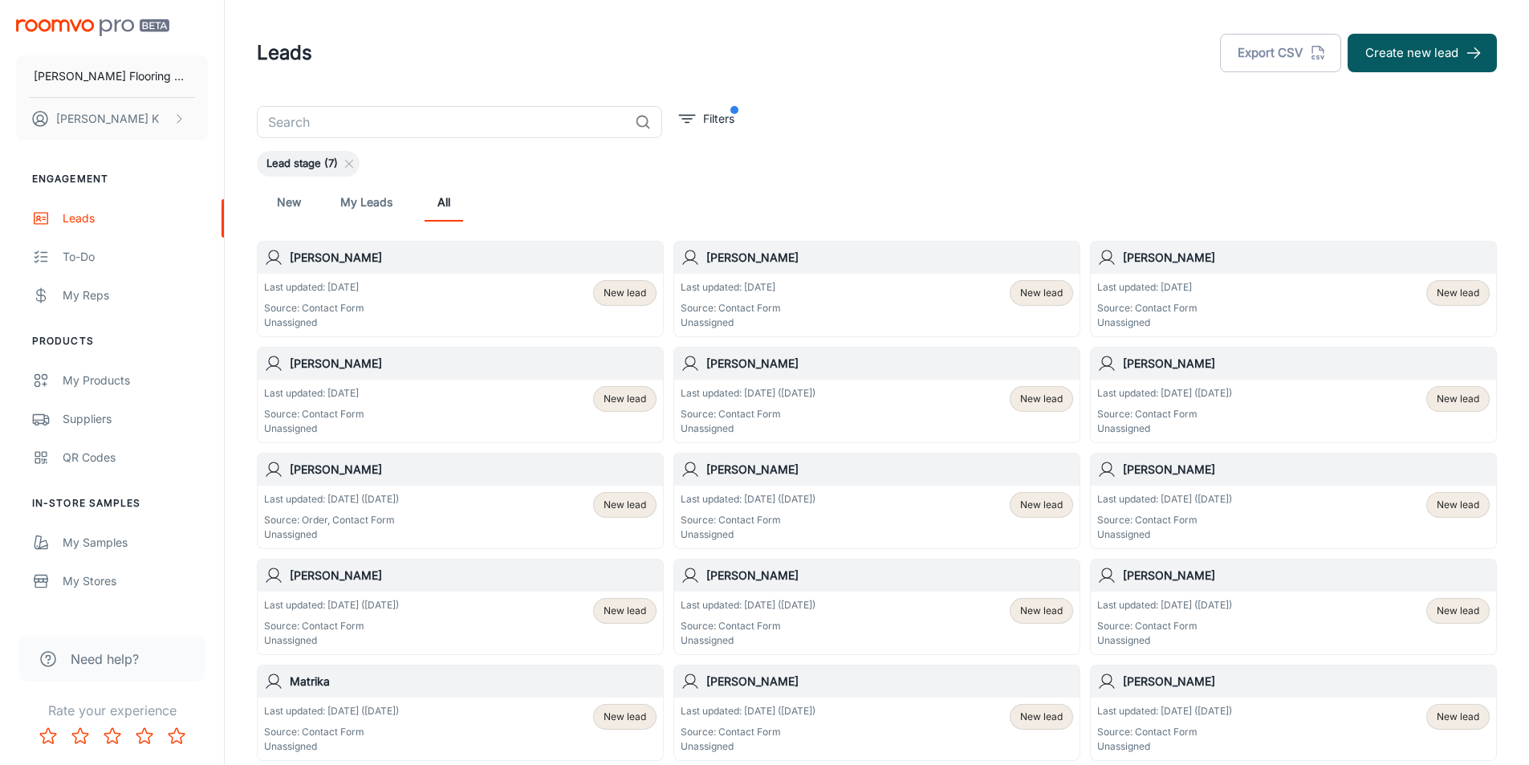
click at [372, 372] on div "[PERSON_NAME]" at bounding box center [460, 363] width 405 height 32
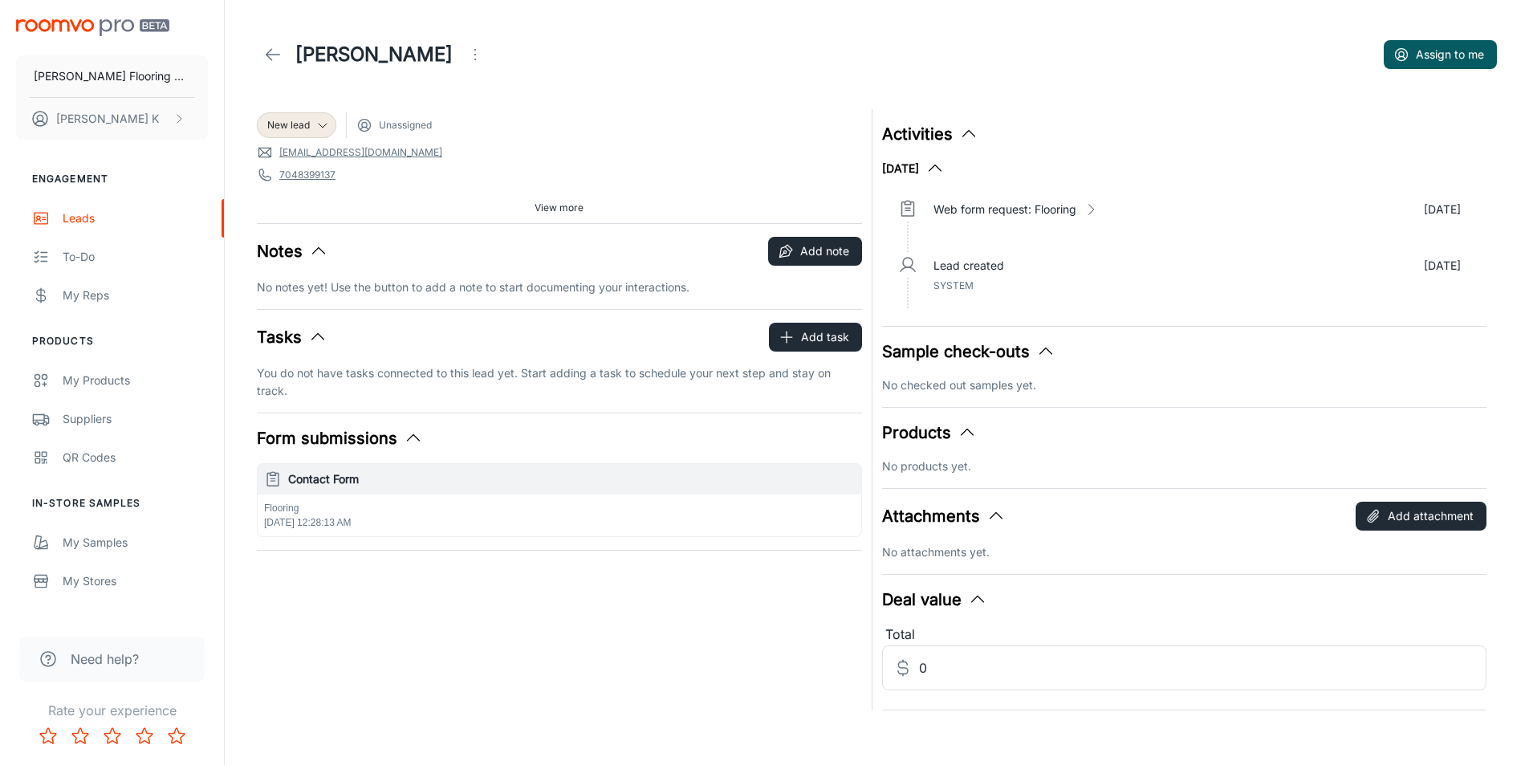
click at [282, 55] on link at bounding box center [273, 55] width 32 height 32
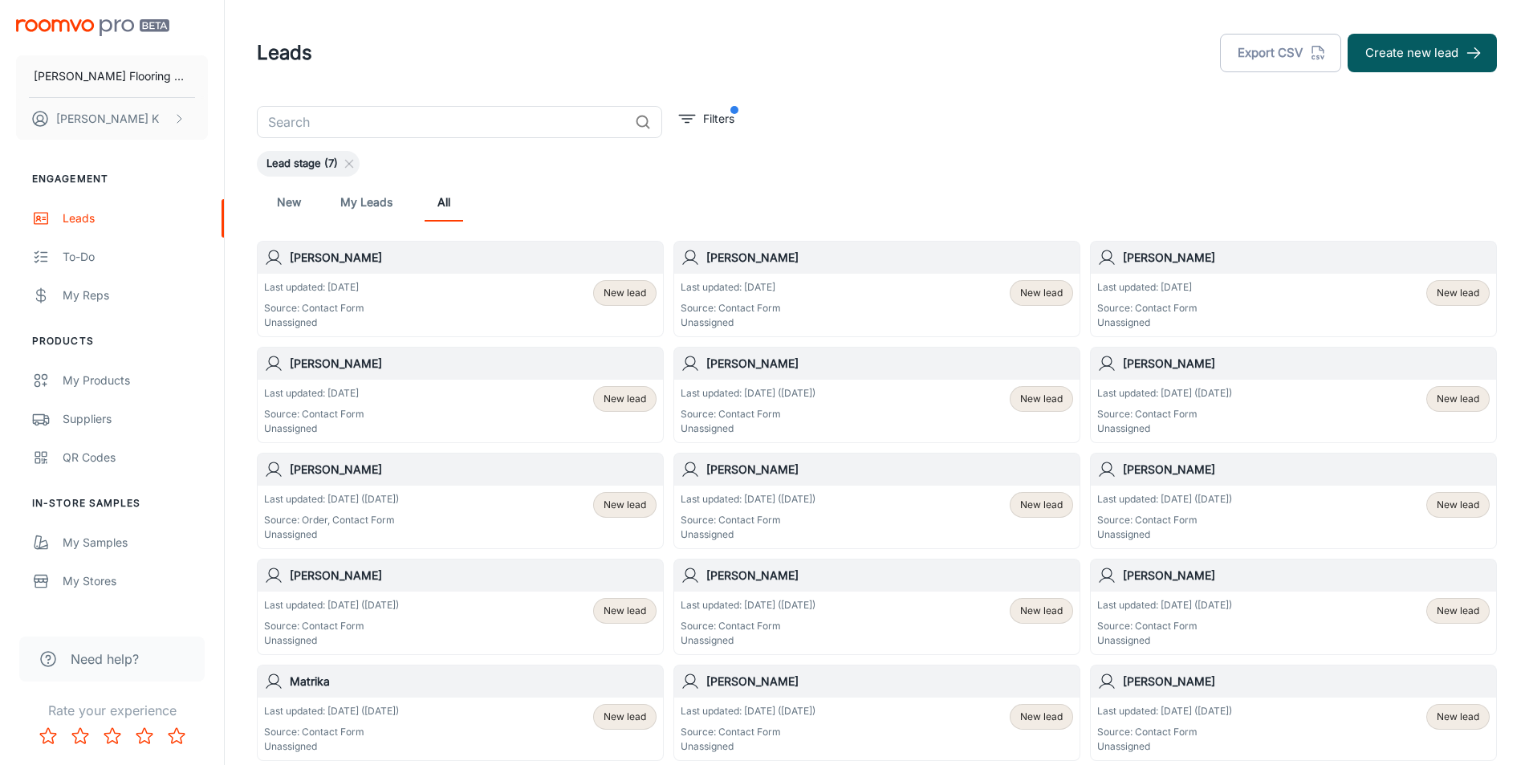
click at [318, 398] on p "Last updated: [DATE]" at bounding box center [314, 393] width 100 height 14
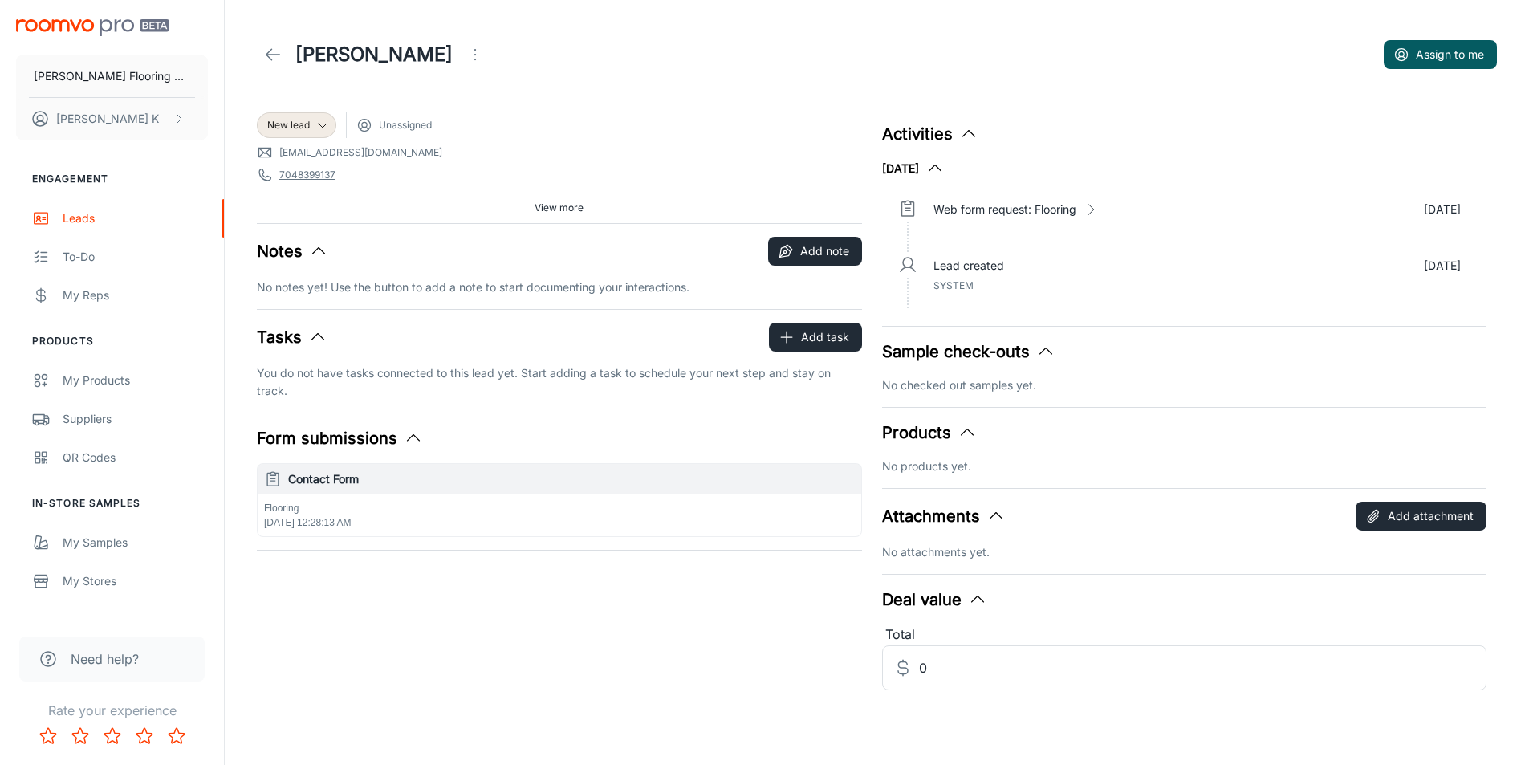
click at [269, 54] on icon at bounding box center [272, 54] width 19 height 19
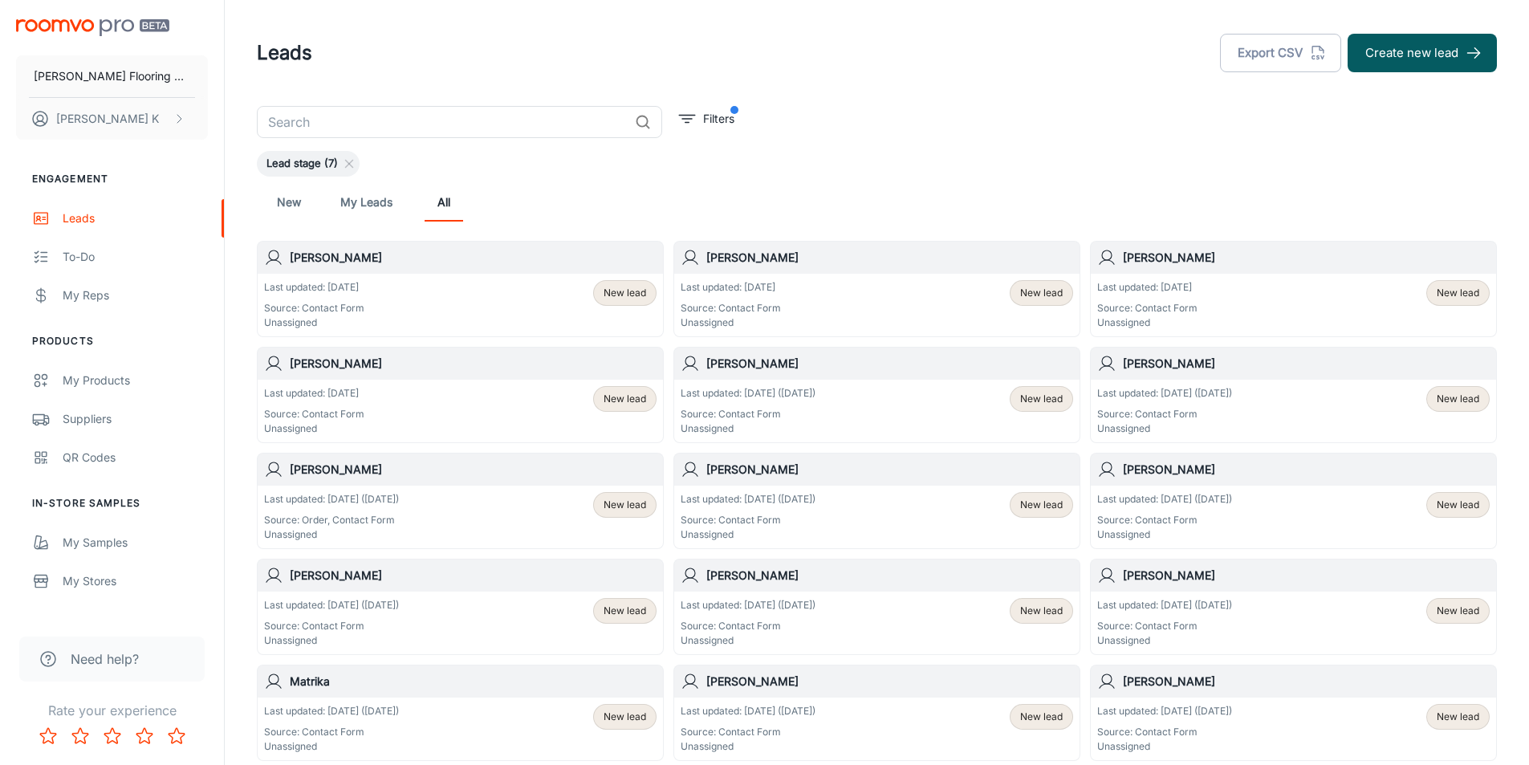
click at [1181, 278] on div "Last updated: [DATE] Source: Contact Form Unassigned New lead" at bounding box center [1292, 305] width 405 height 63
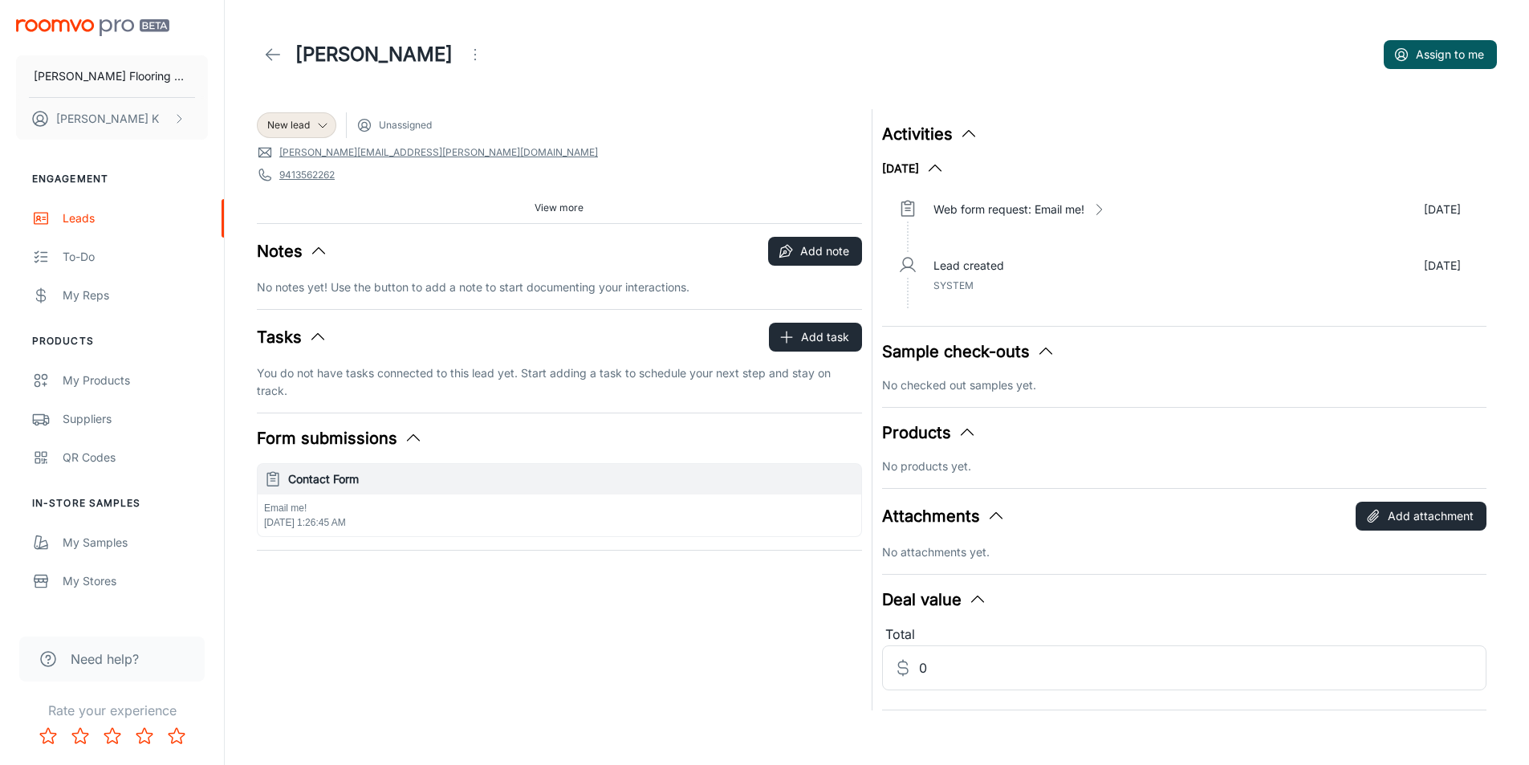
click at [274, 53] on icon at bounding box center [272, 54] width 19 height 19
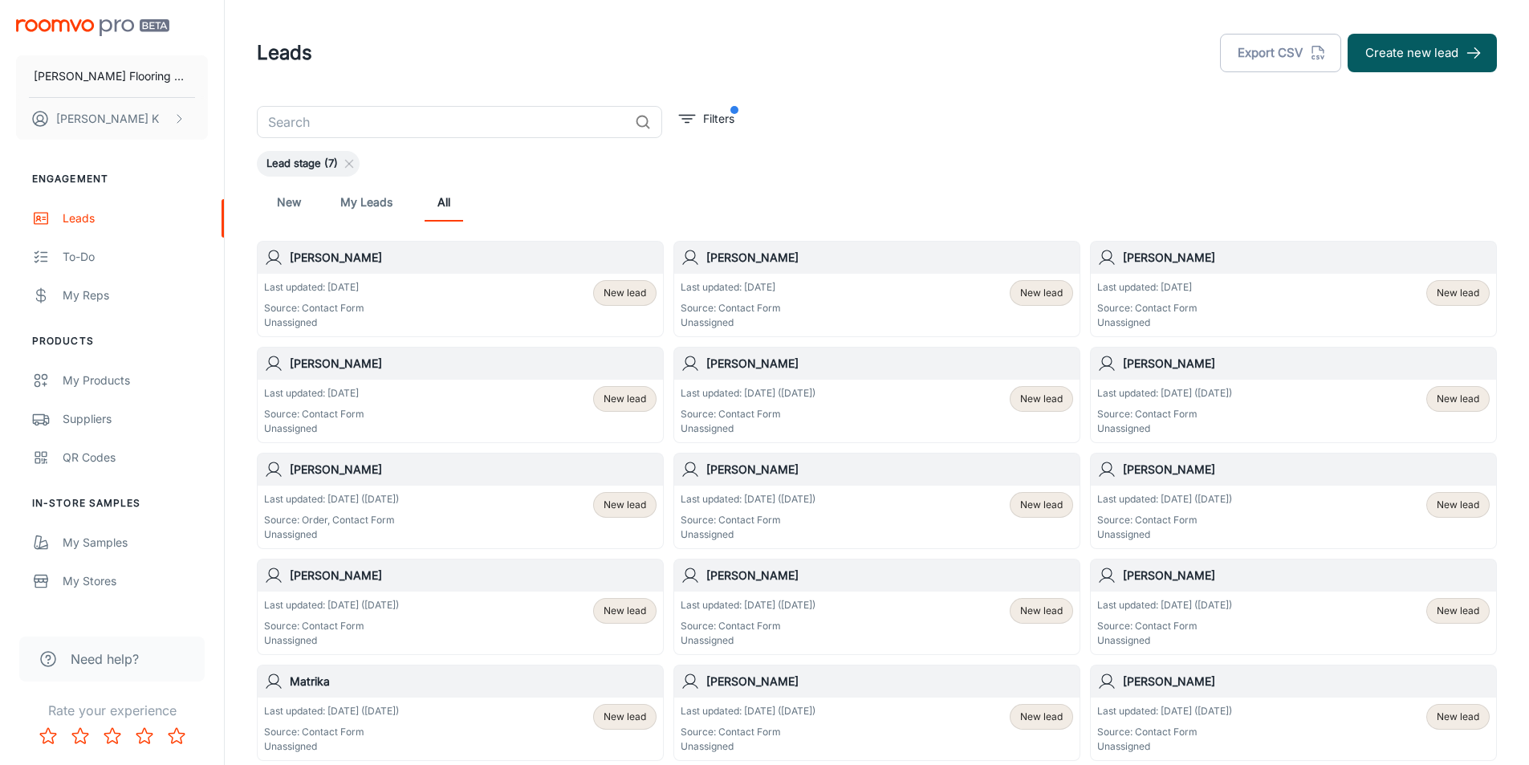
click at [806, 274] on div "Last updated: [DATE] Source: Contact Form Unassigned New lead" at bounding box center [876, 305] width 405 height 63
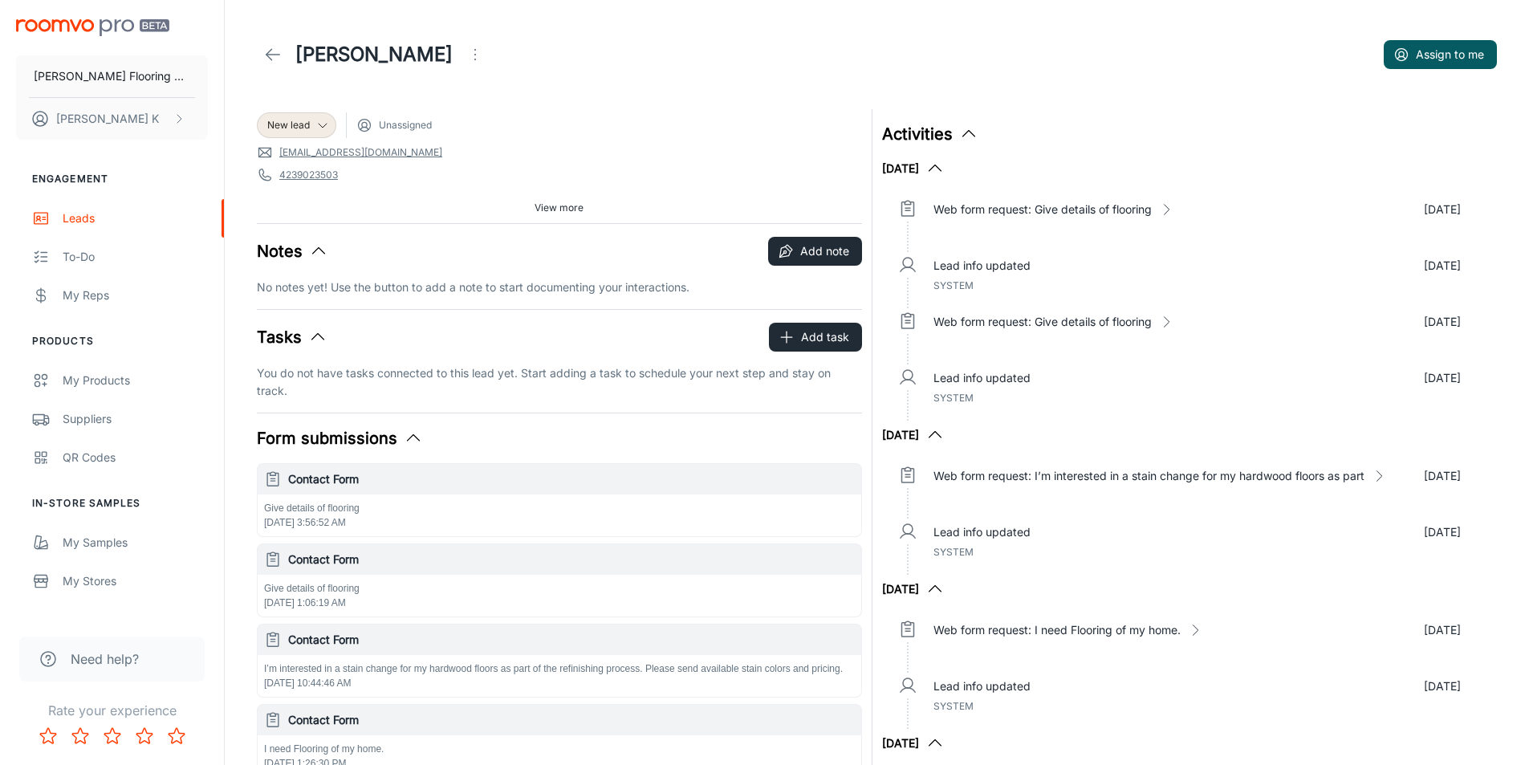
click at [271, 52] on icon at bounding box center [272, 54] width 19 height 19
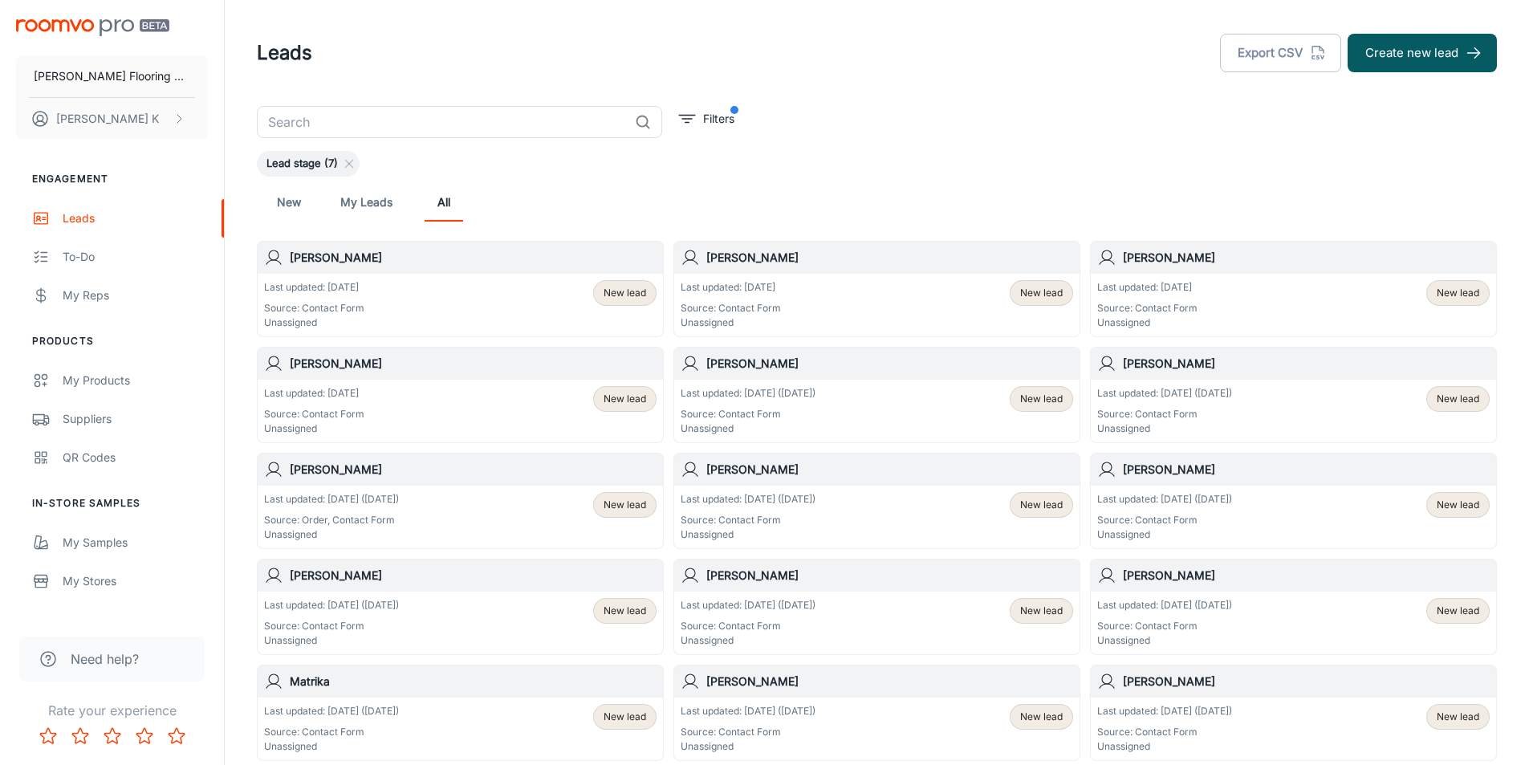
click at [332, 273] on div "[PERSON_NAME]" at bounding box center [460, 258] width 405 height 32
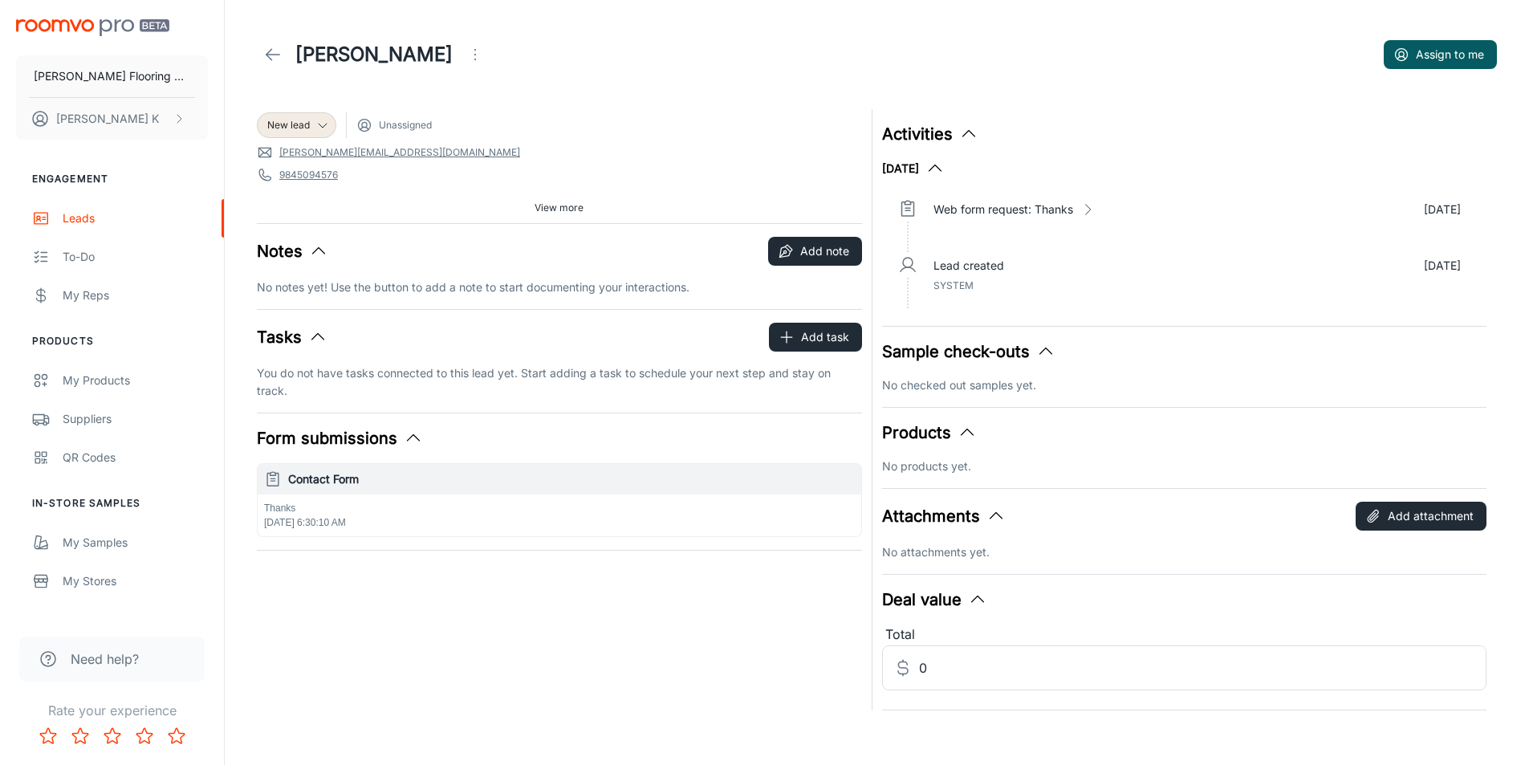
click at [265, 51] on icon at bounding box center [272, 54] width 19 height 19
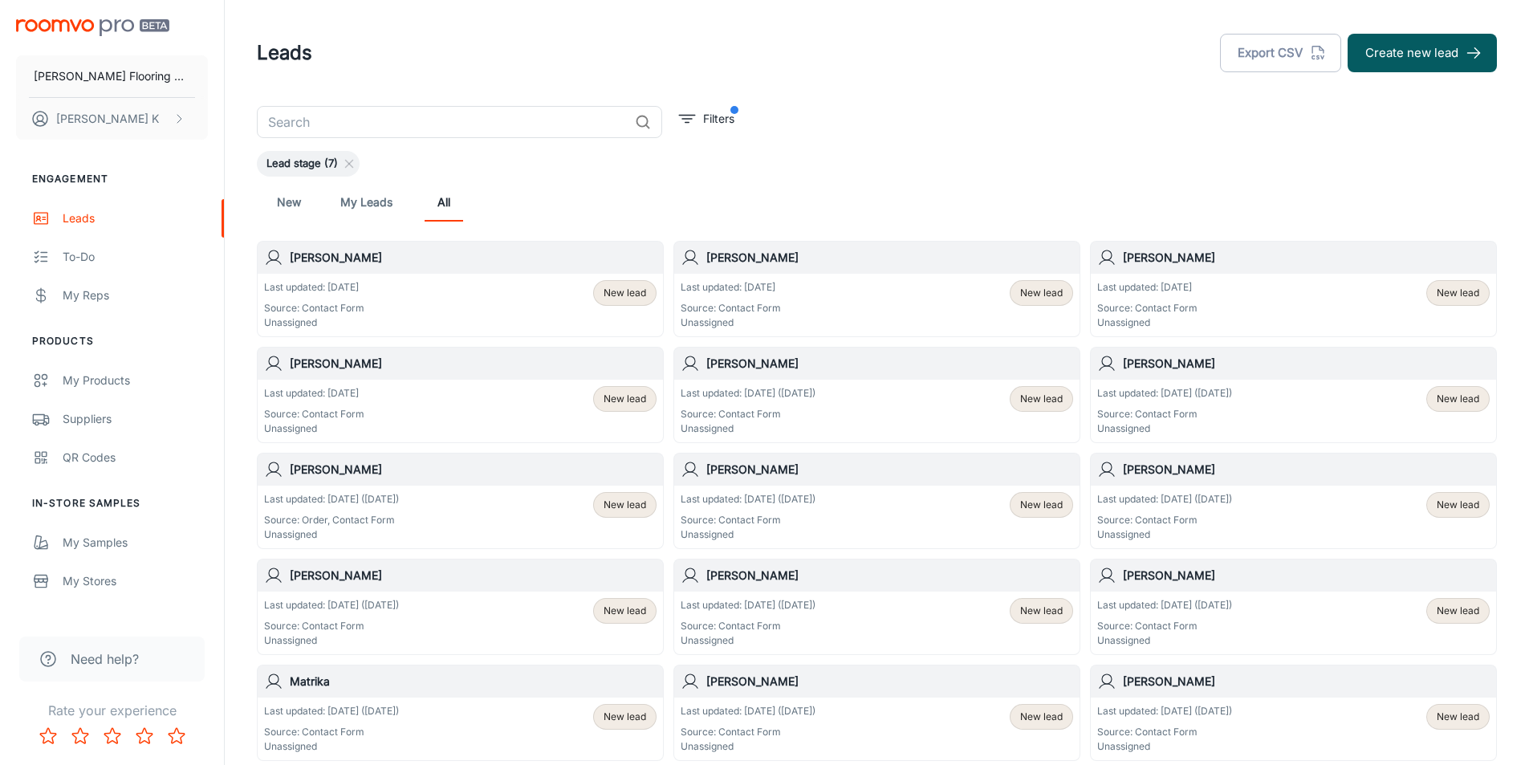
click at [394, 481] on div "[PERSON_NAME]" at bounding box center [460, 469] width 405 height 32
